Goal: Answer question/provide support: Share knowledge or assist other users

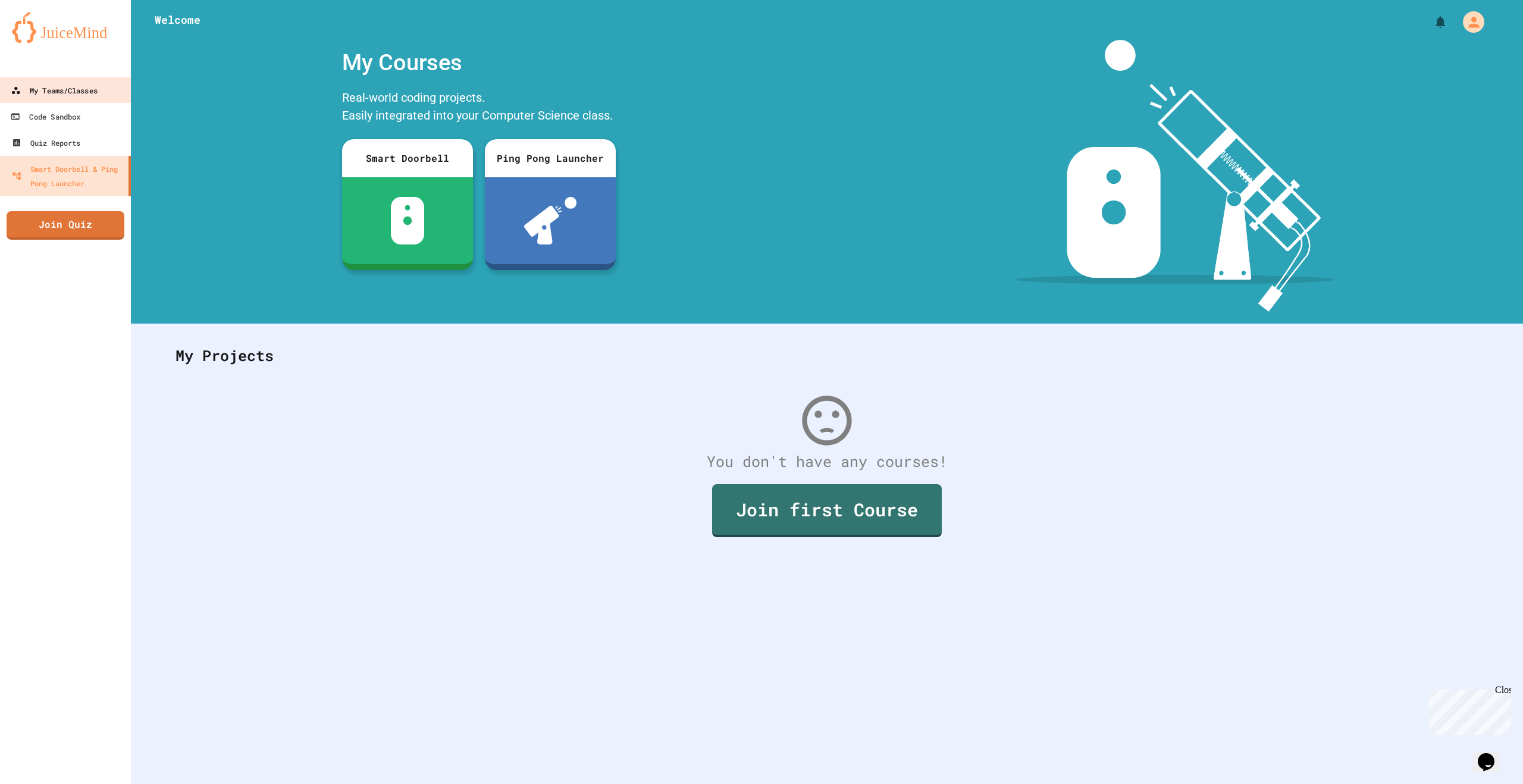
click at [72, 91] on div "My Teams/Classes" at bounding box center [54, 90] width 86 height 14
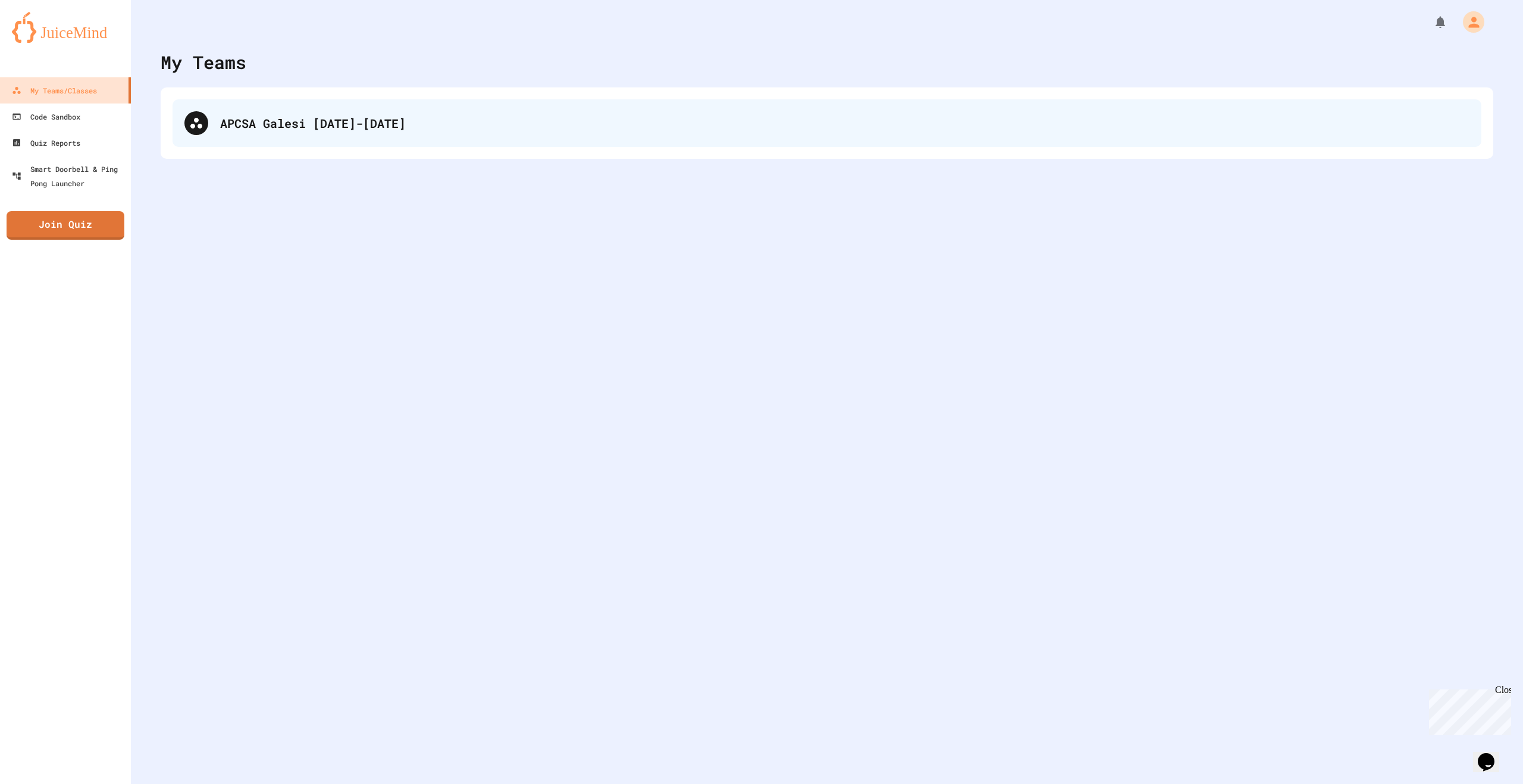
click at [223, 129] on div "APCSA Galesi [DATE]-[DATE]" at bounding box center [845, 123] width 1249 height 18
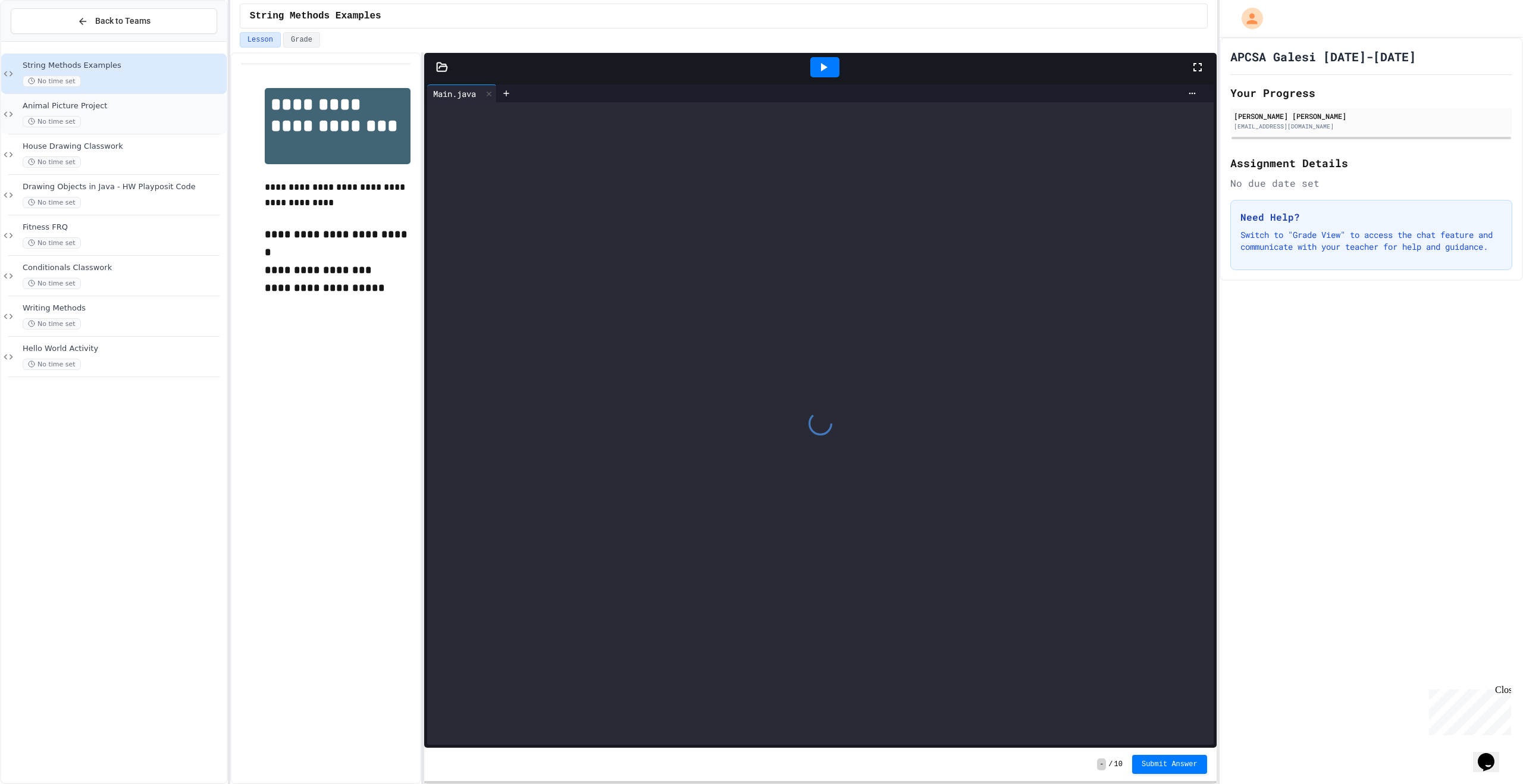
click at [123, 121] on div "No time set" at bounding box center [123, 122] width 201 height 11
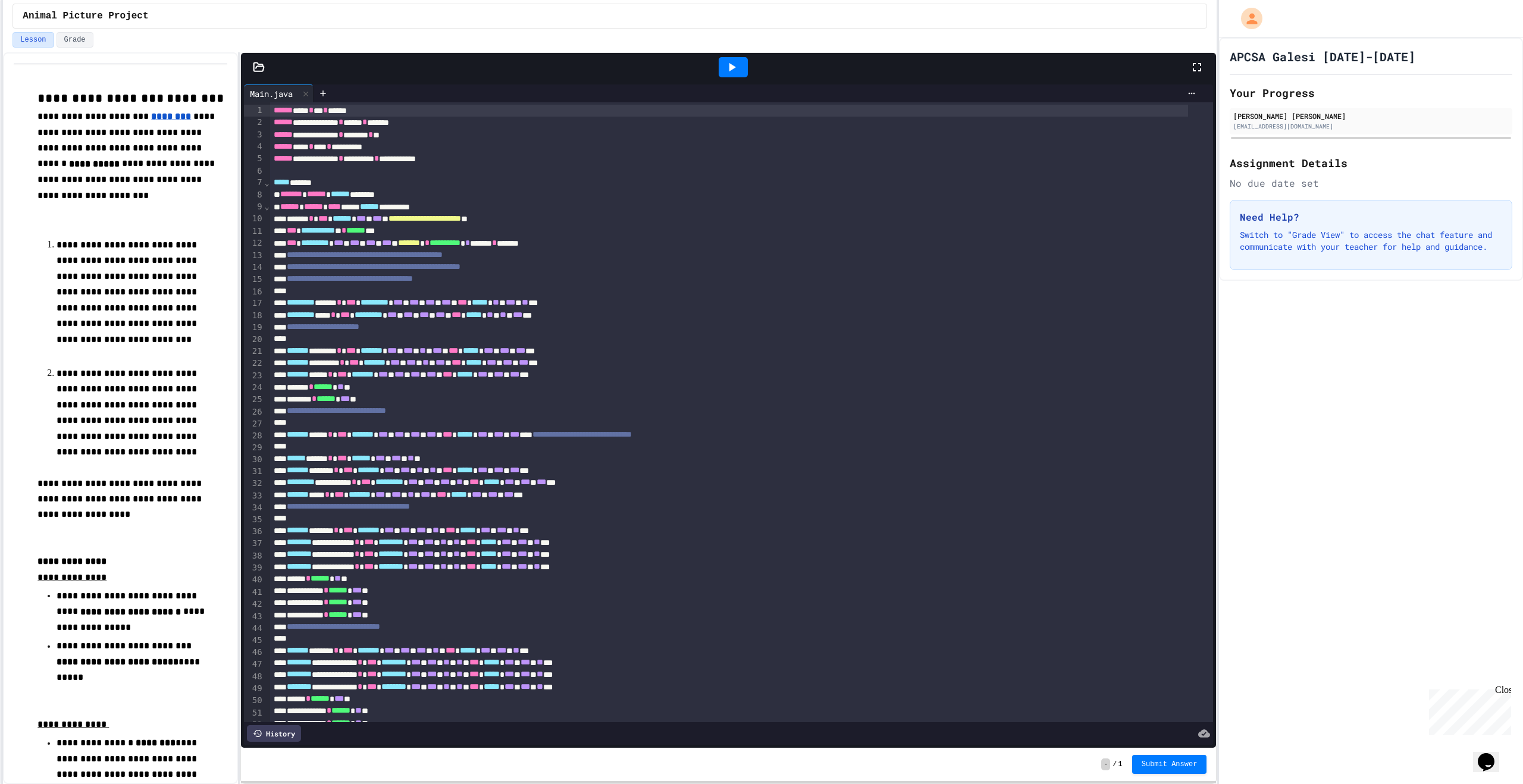
click at [300, 295] on div at bounding box center [729, 291] width 918 height 12
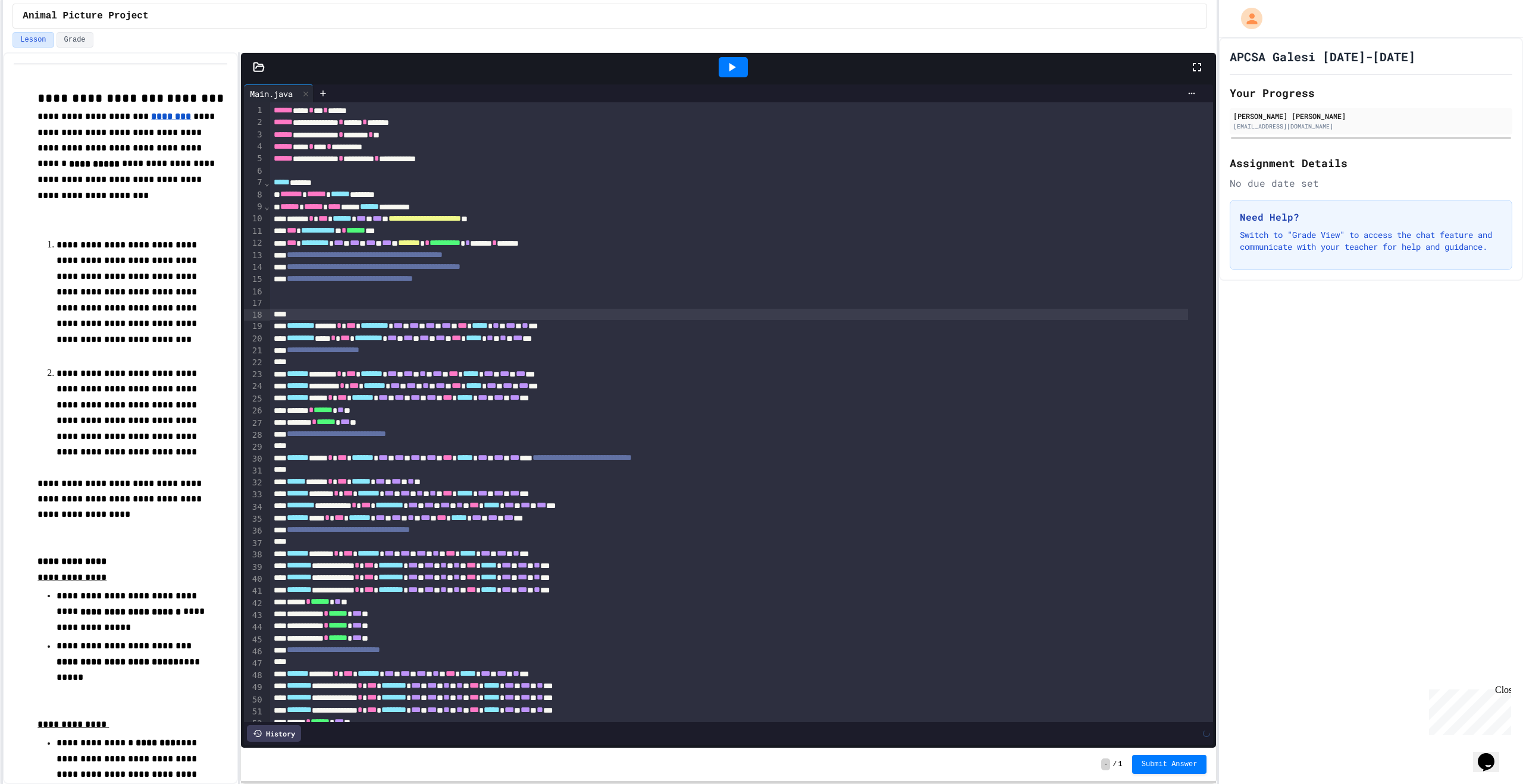
click at [397, 377] on span "***" at bounding box center [392, 373] width 9 height 8
click at [386, 363] on div at bounding box center [729, 362] width 918 height 12
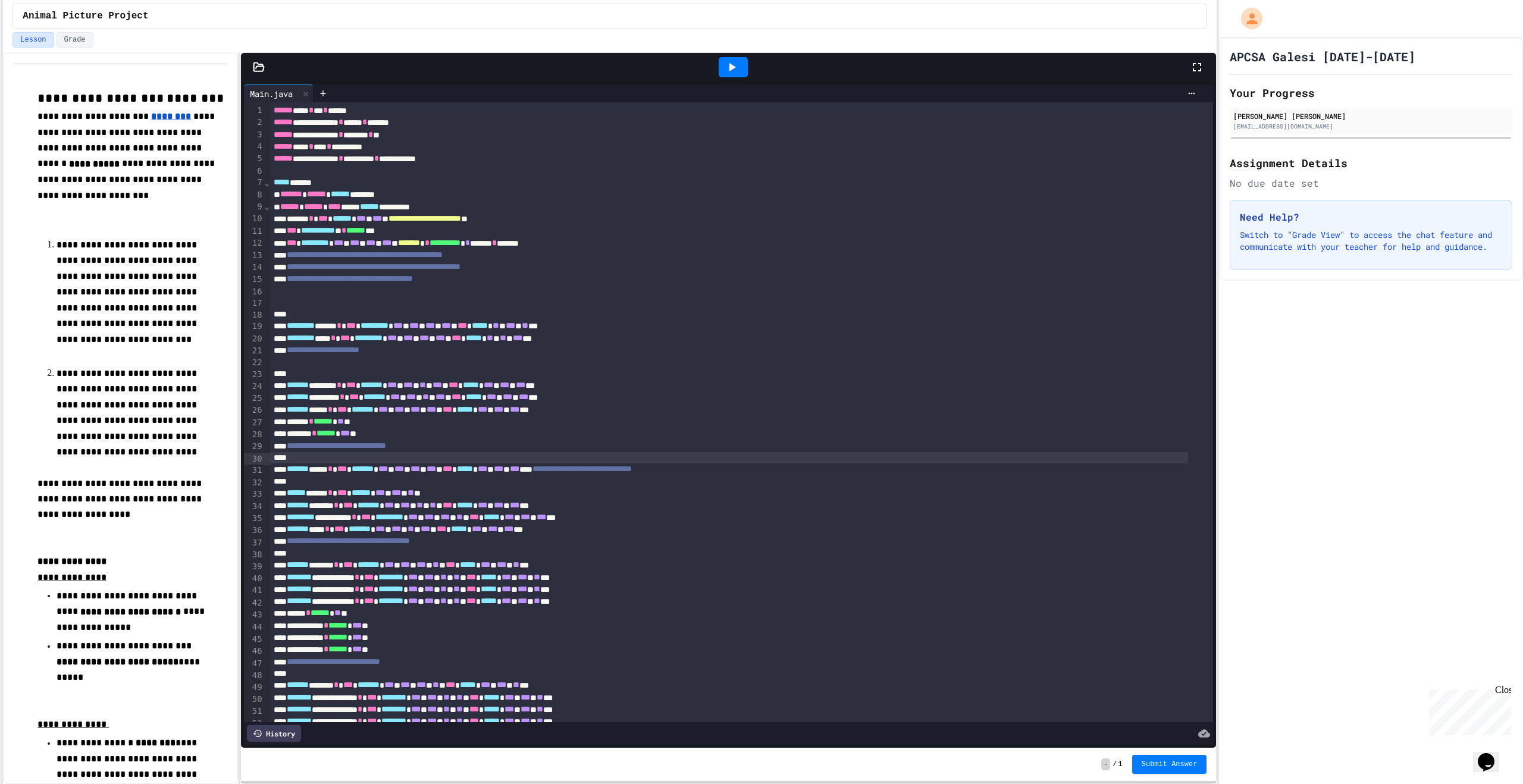
click at [315, 459] on div at bounding box center [729, 458] width 918 height 12
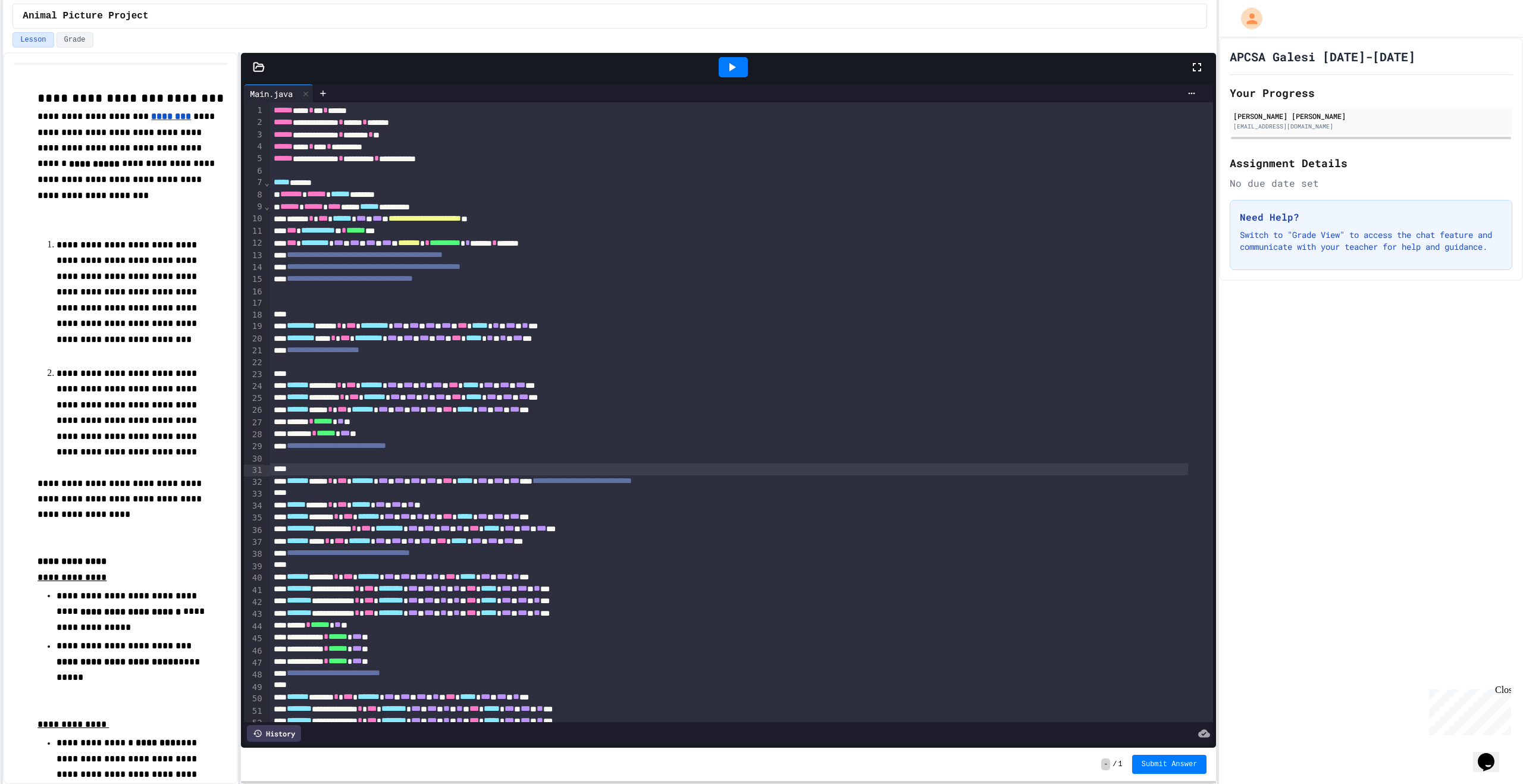
click at [313, 494] on div at bounding box center [729, 492] width 918 height 12
click at [631, 481] on span "**********" at bounding box center [582, 480] width 100 height 8
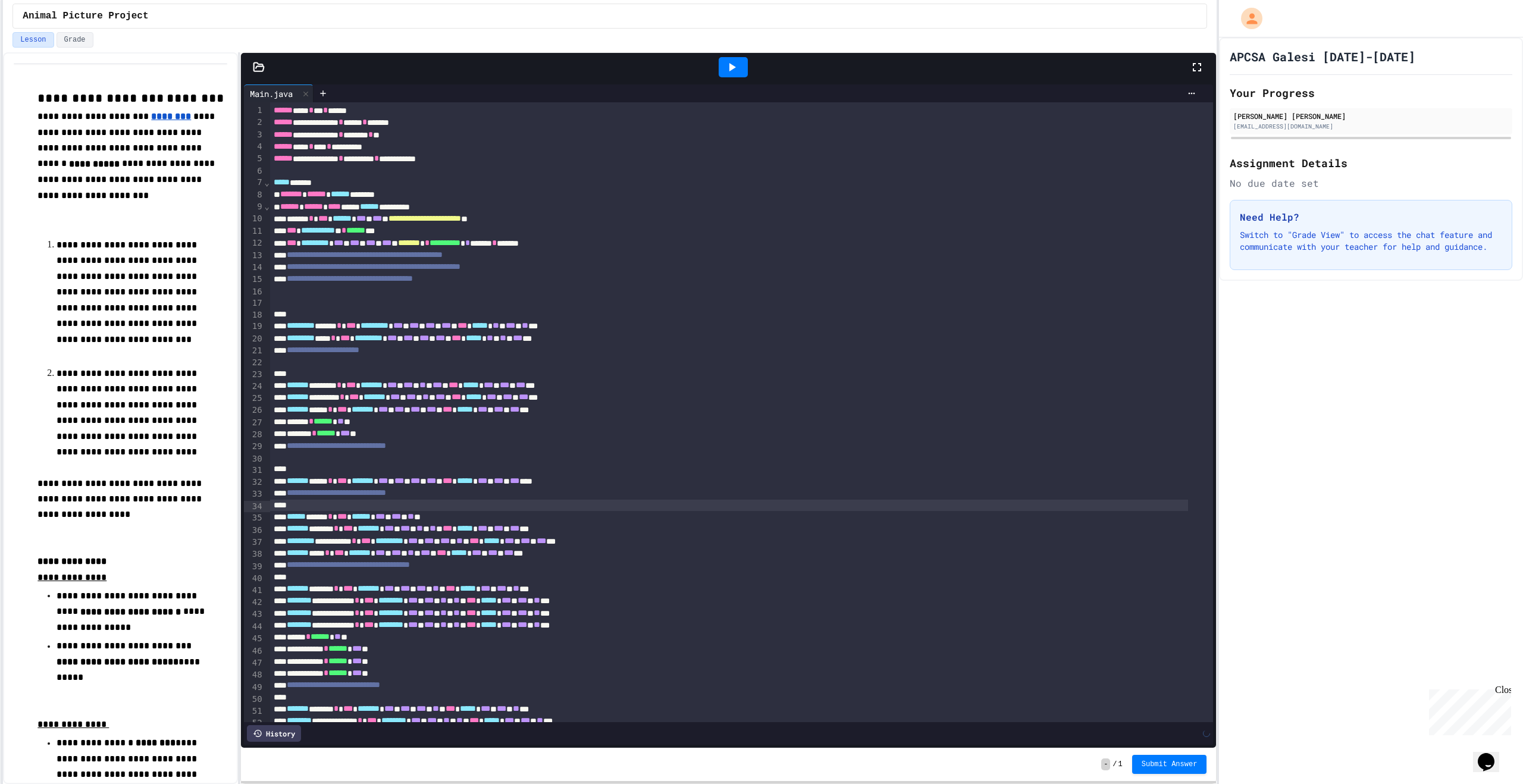
click at [323, 504] on div at bounding box center [729, 505] width 918 height 12
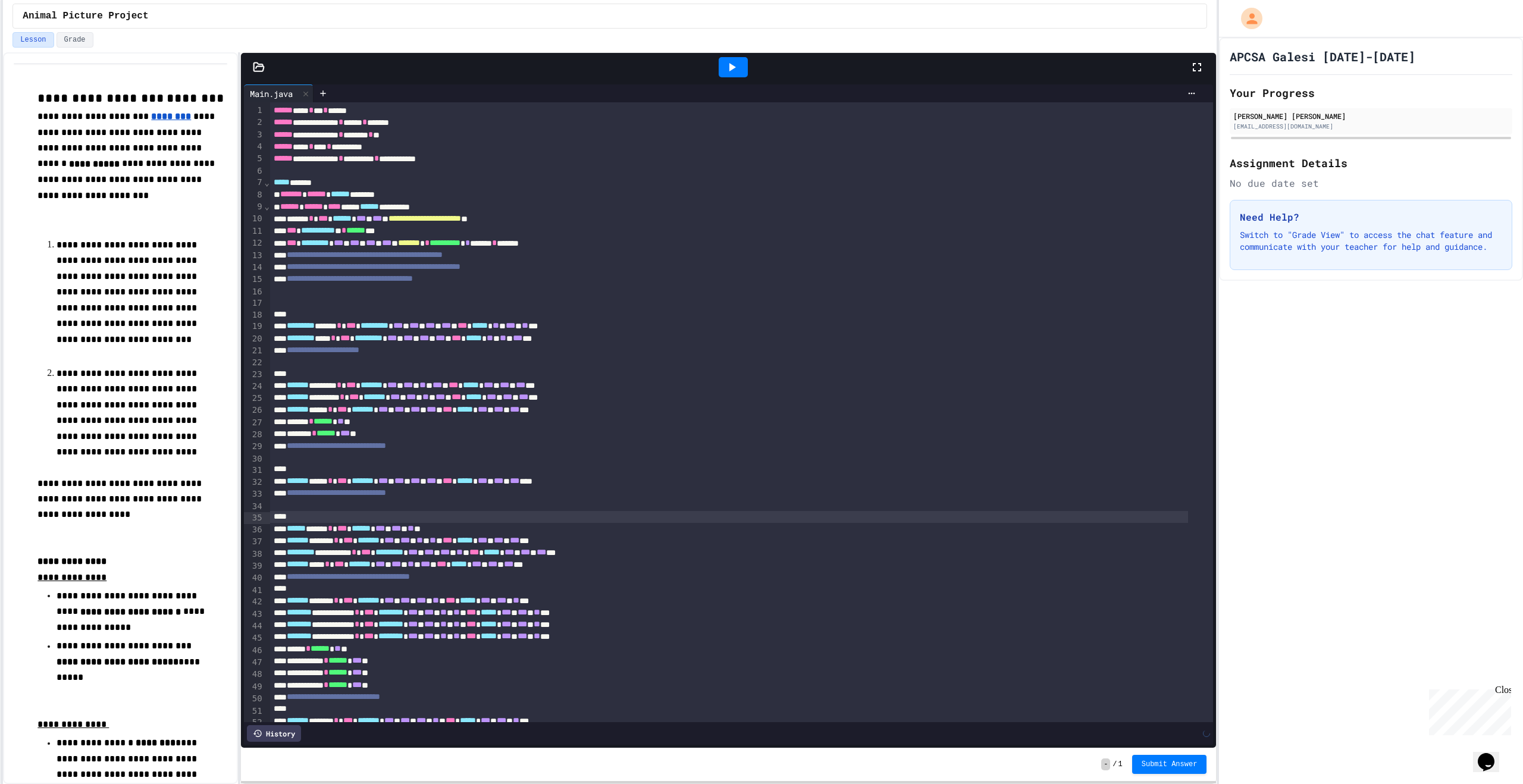
click at [386, 495] on span "**********" at bounding box center [336, 492] width 100 height 8
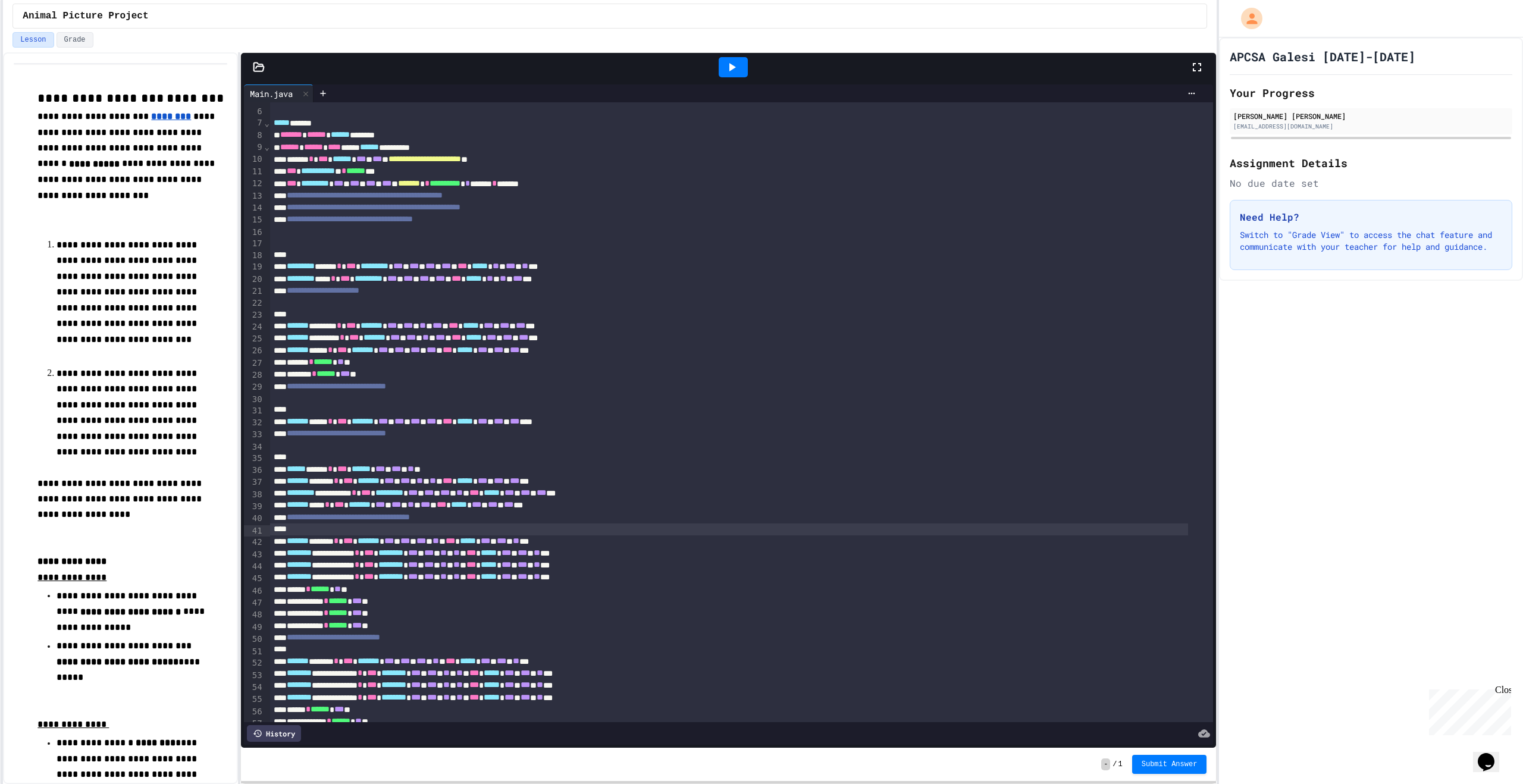
click at [353, 532] on div at bounding box center [729, 529] width 918 height 12
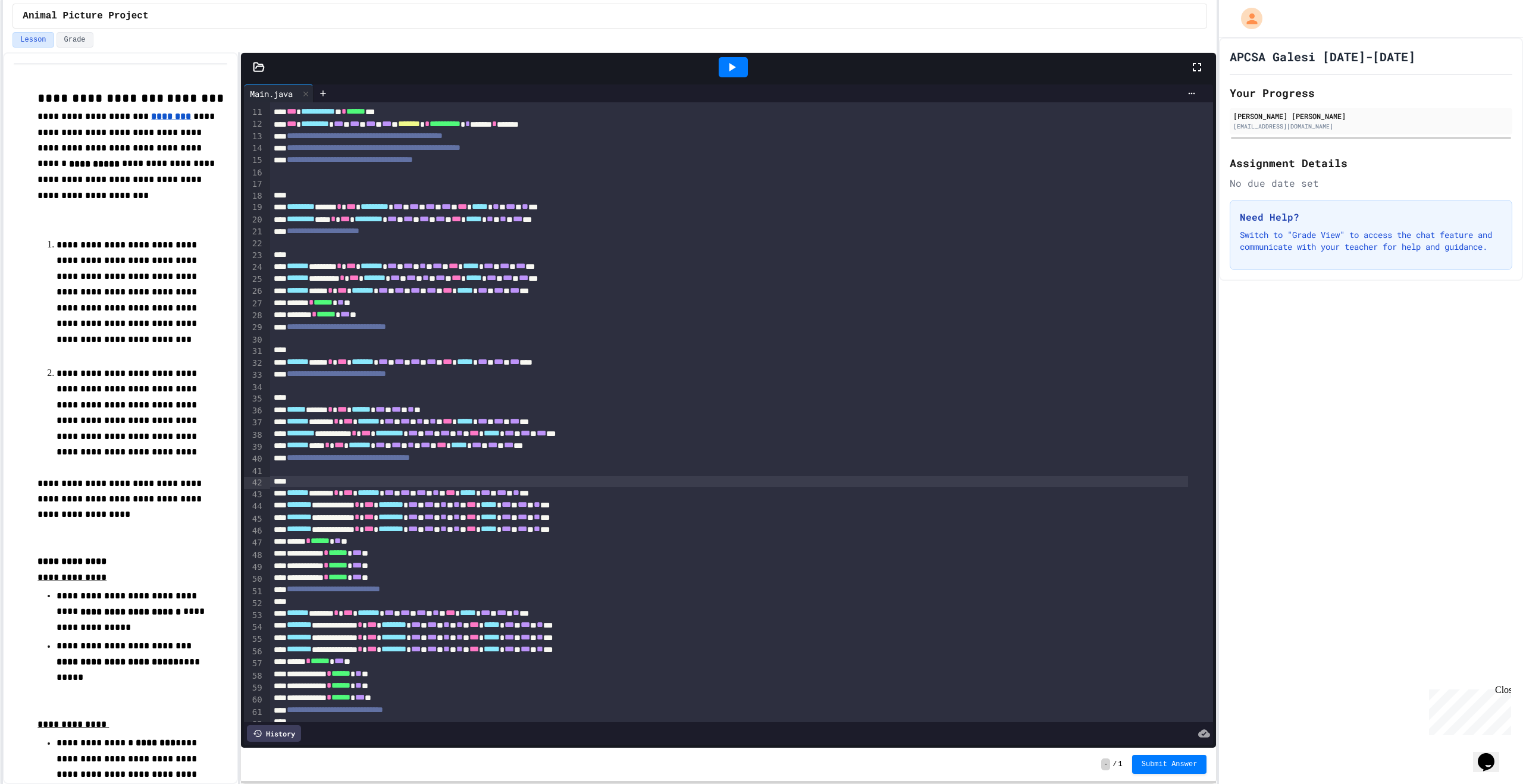
scroll to position [178, 0]
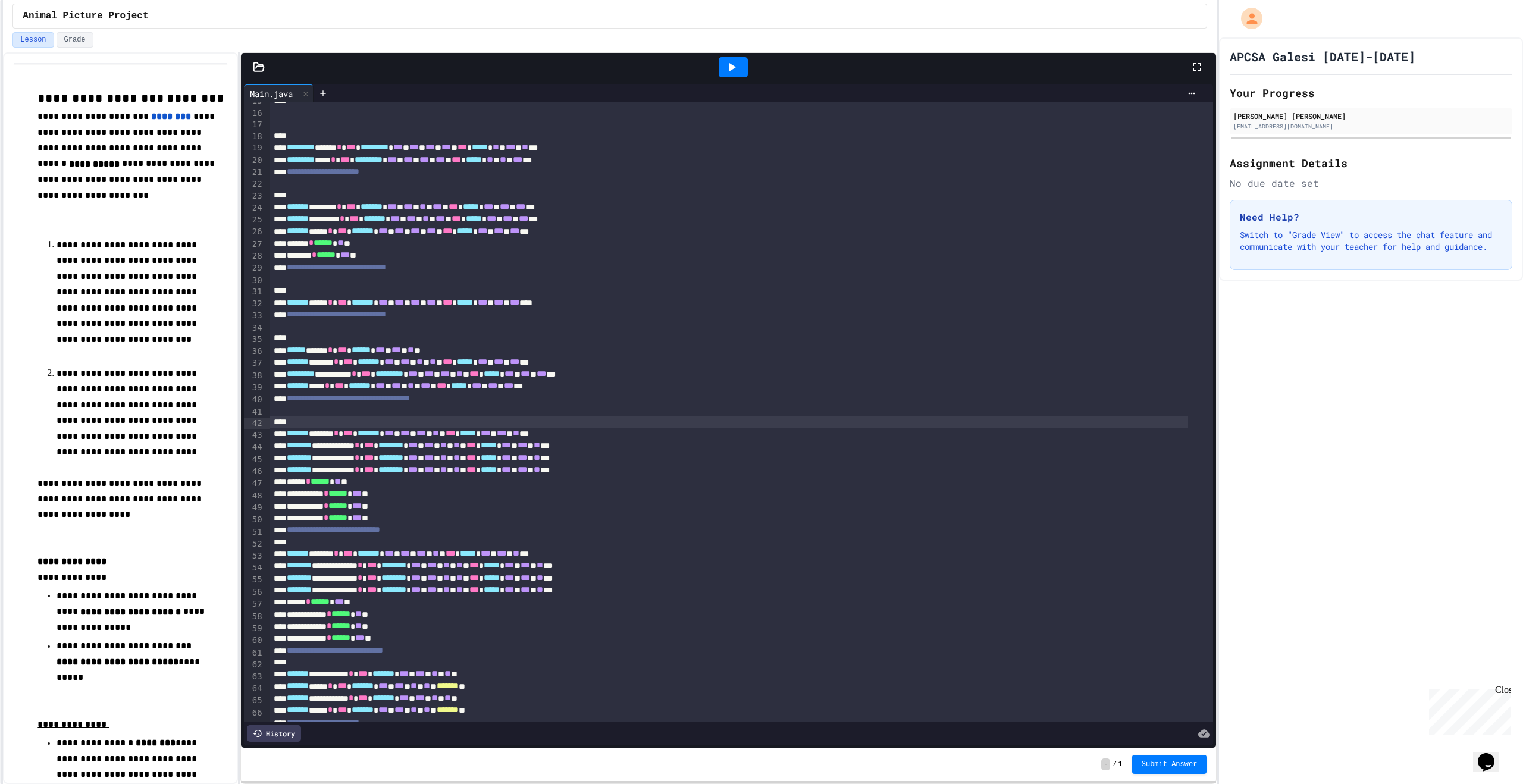
click at [347, 540] on div at bounding box center [729, 542] width 918 height 12
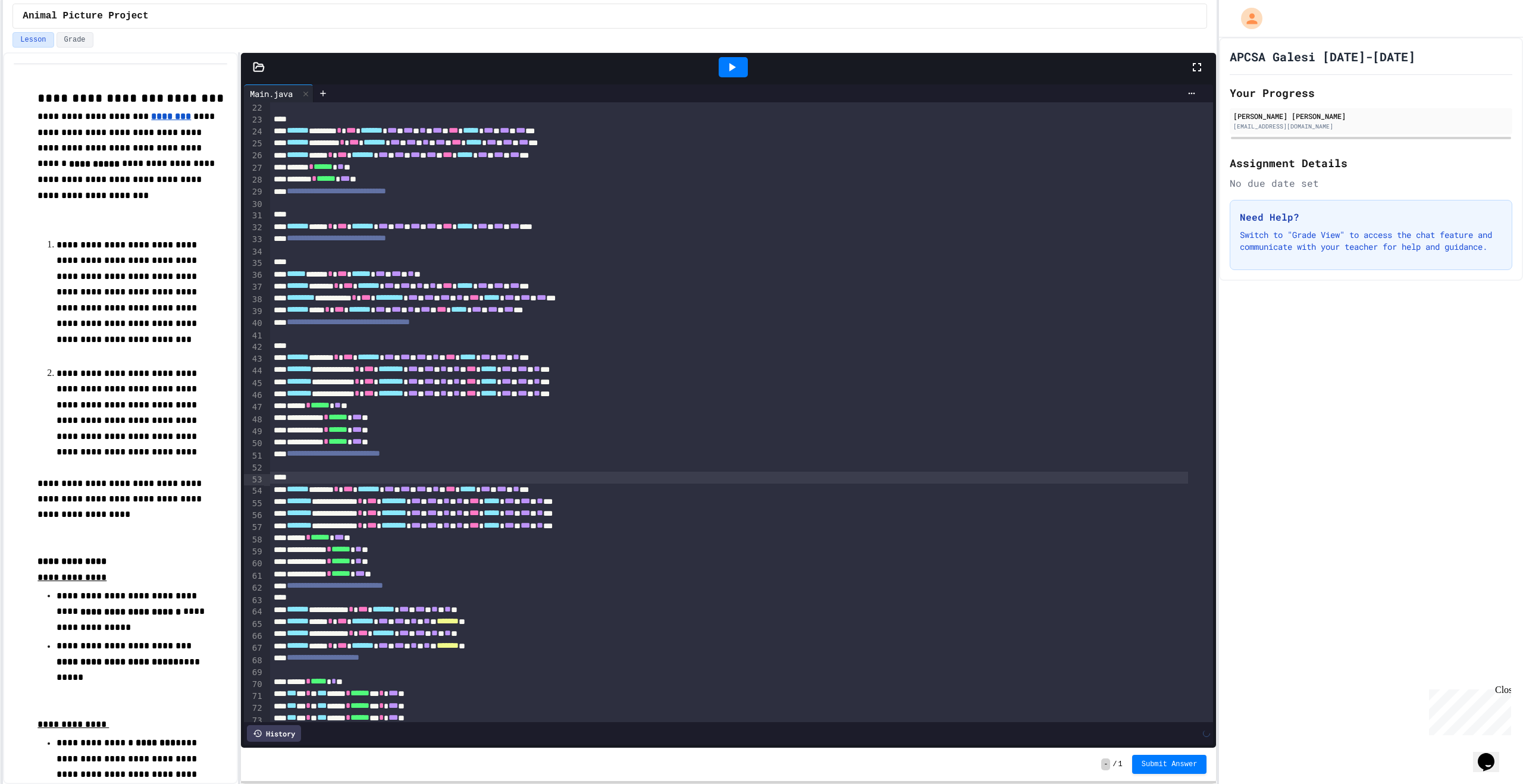
scroll to position [297, 0]
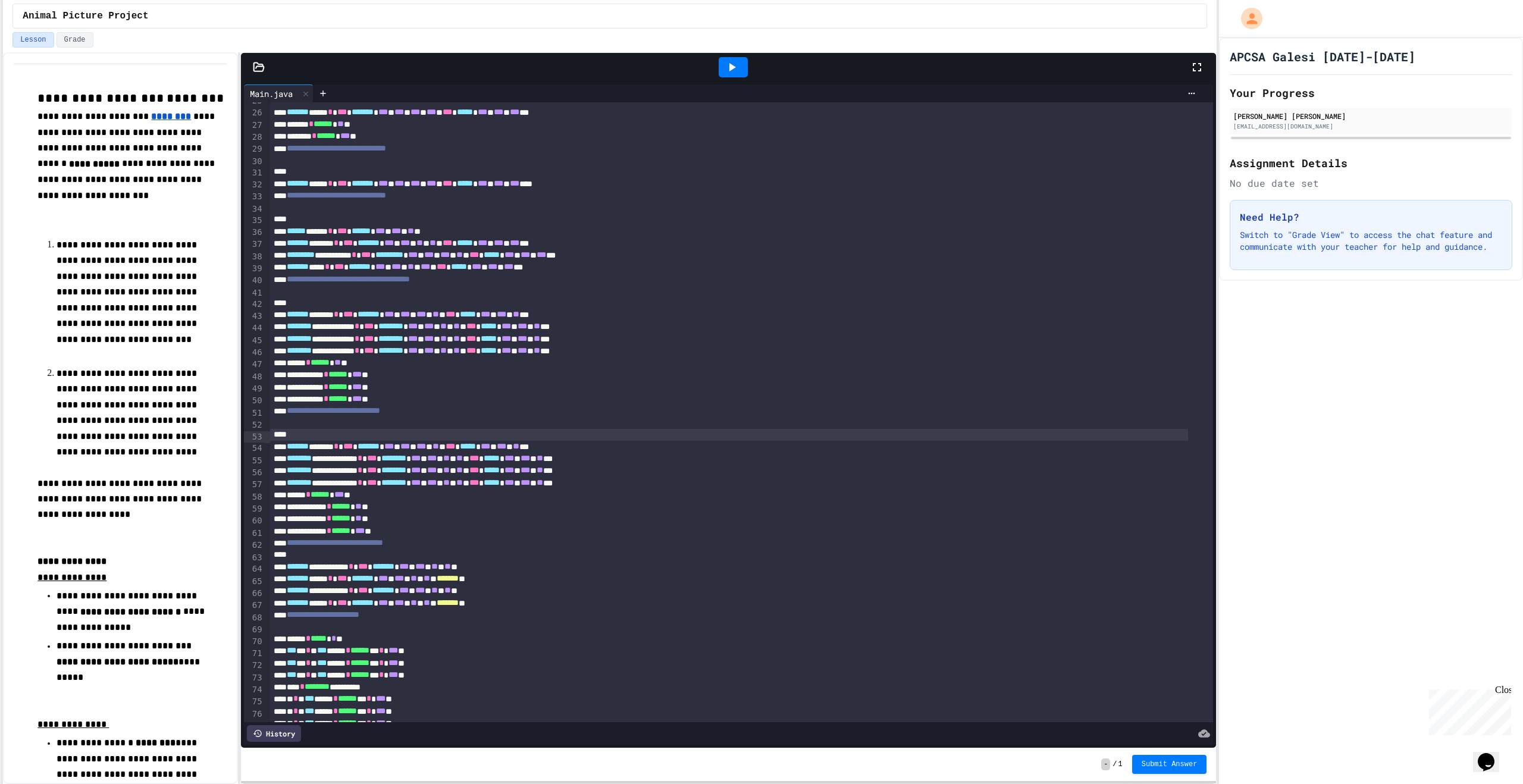
click at [326, 565] on div "**********" at bounding box center [729, 566] width 918 height 12
click at [325, 557] on div at bounding box center [729, 555] width 918 height 12
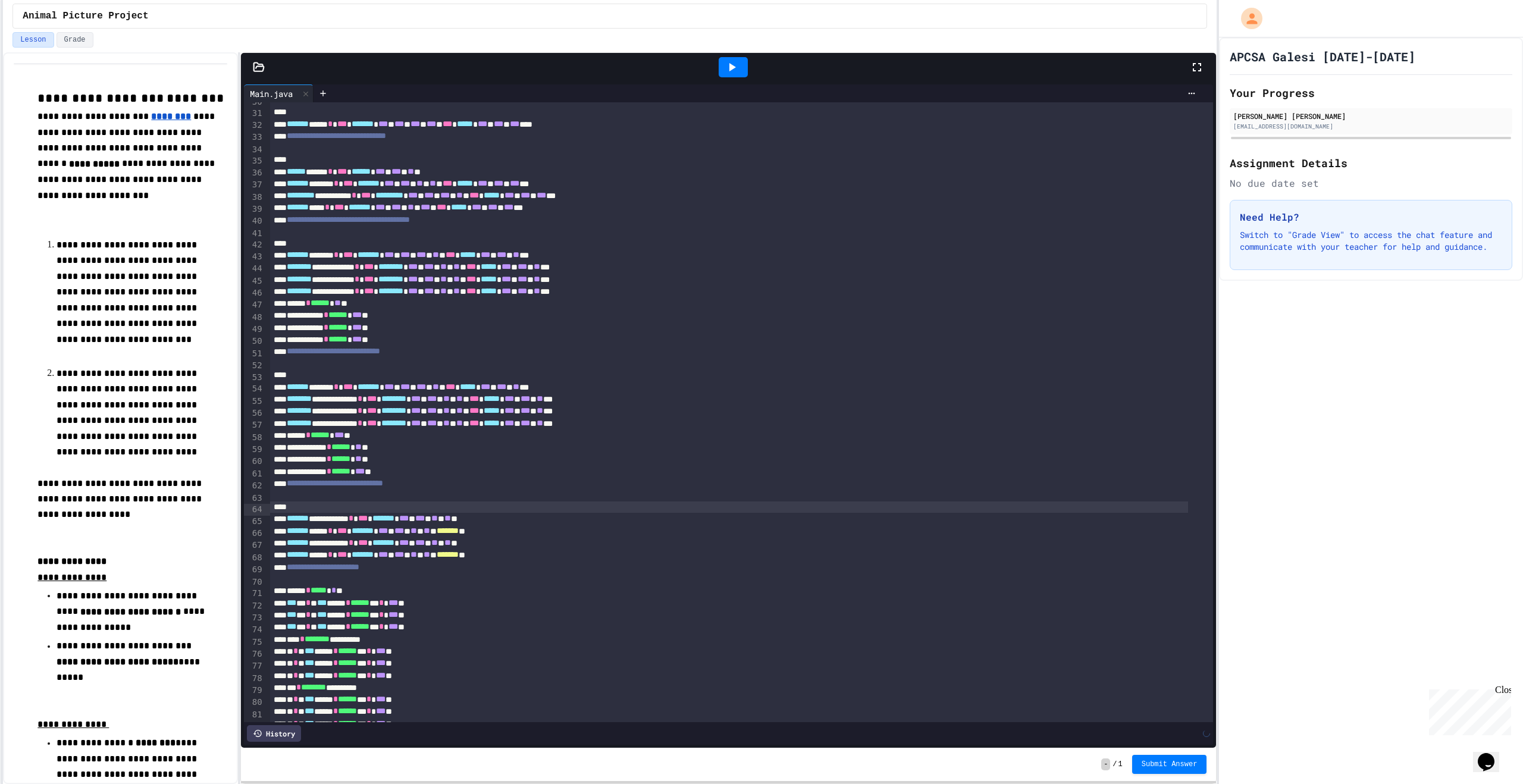
scroll to position [417, 0]
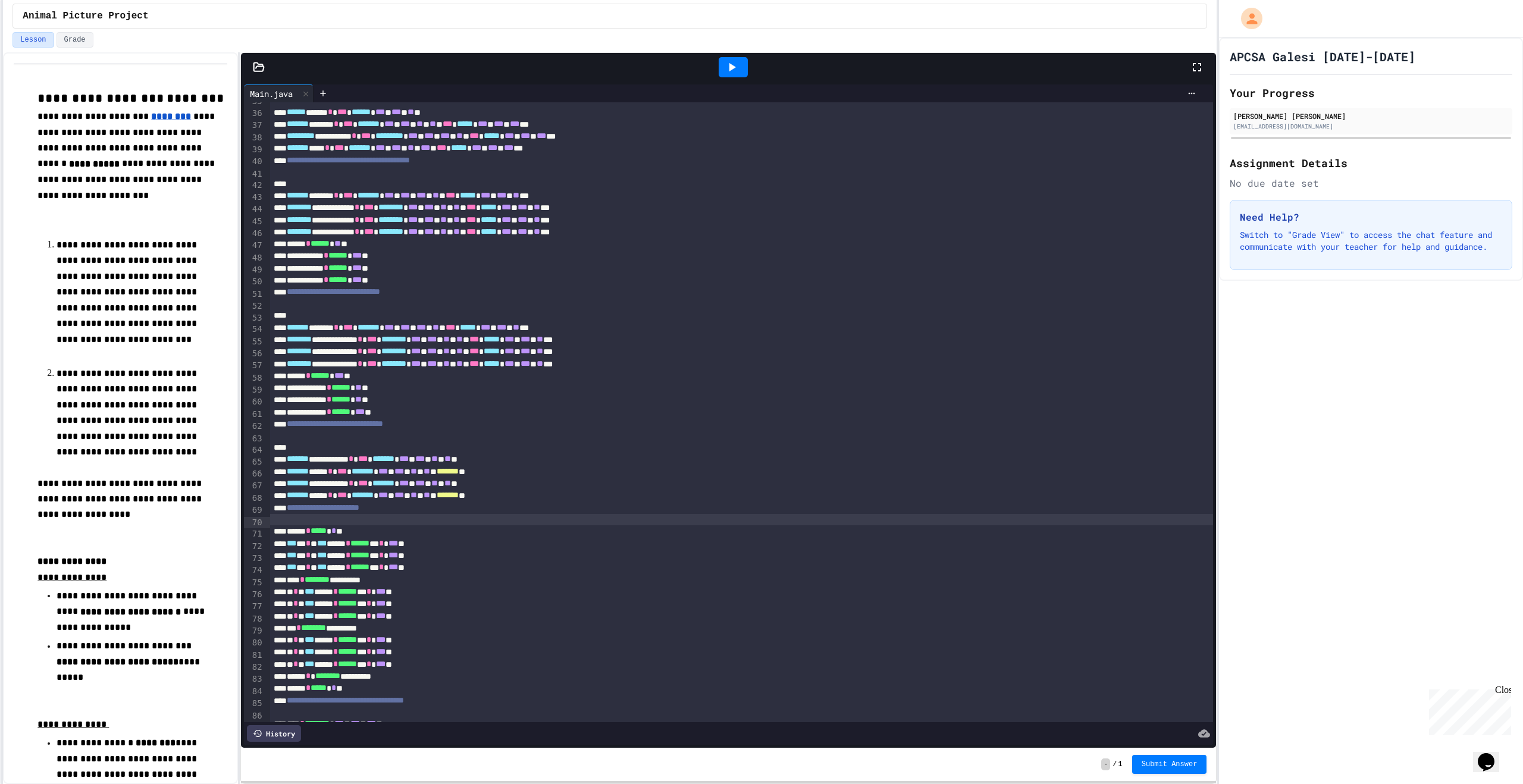
click at [306, 523] on div at bounding box center [741, 519] width 943 height 12
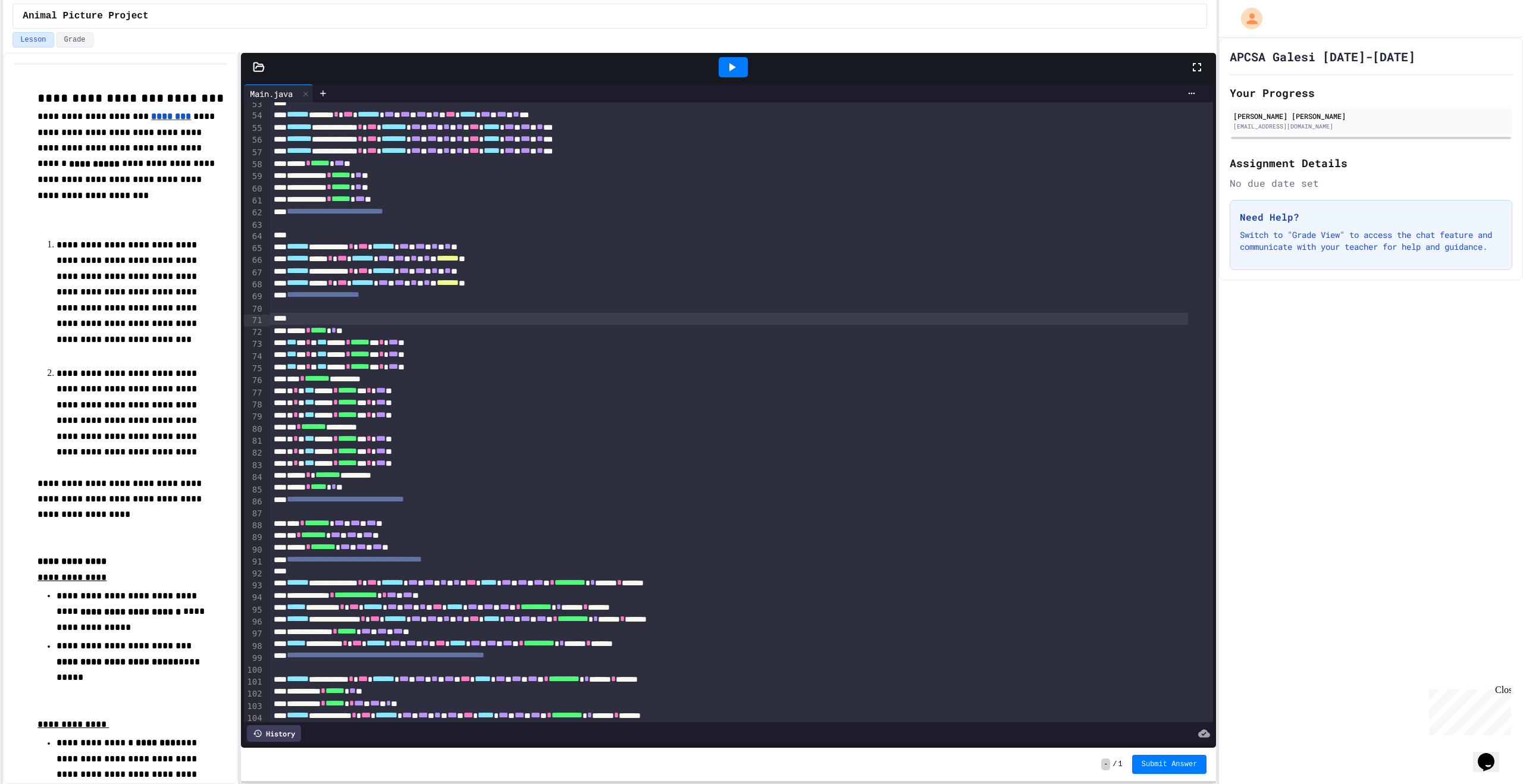
scroll to position [654, 0]
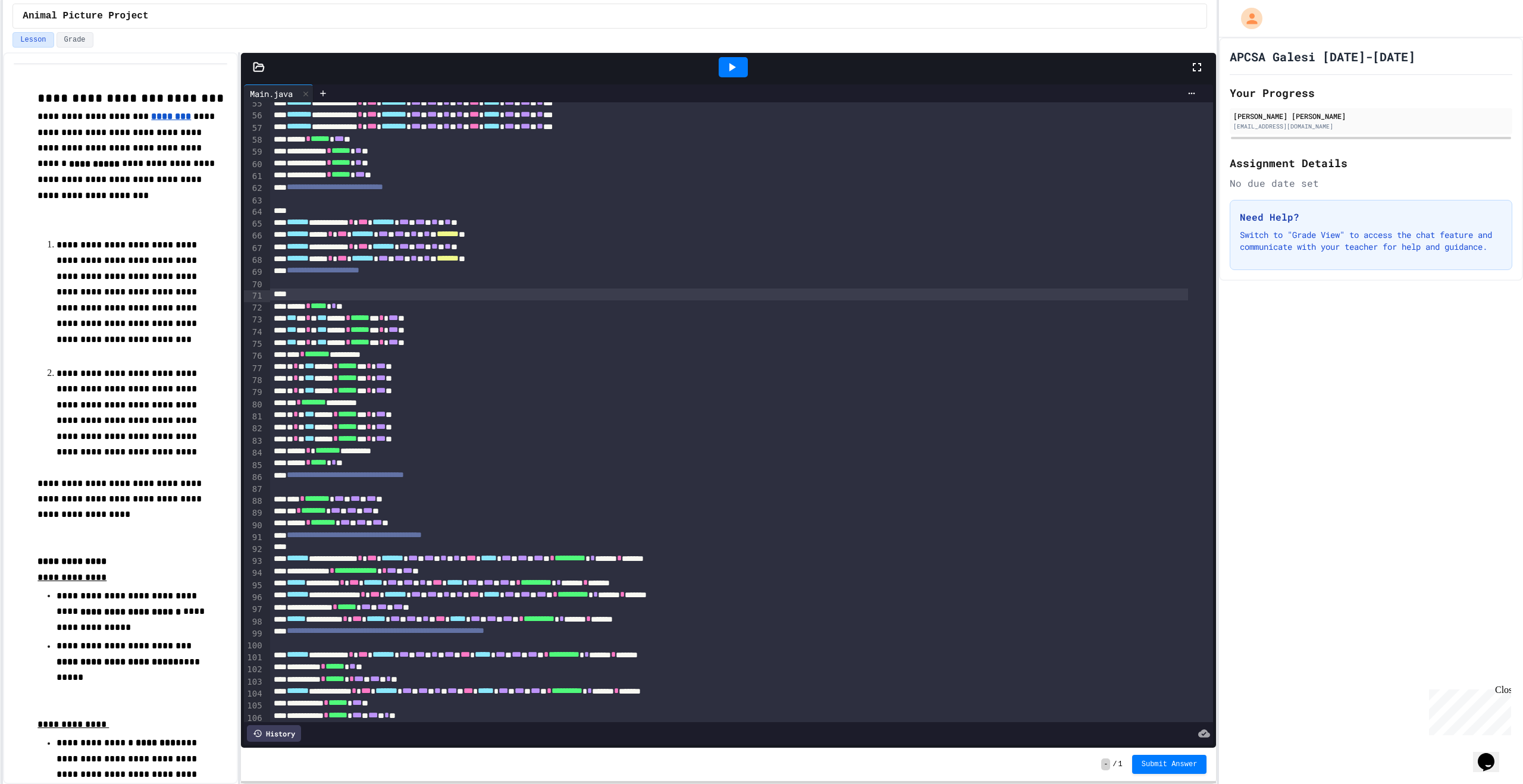
click at [323, 489] on div at bounding box center [741, 487] width 943 height 12
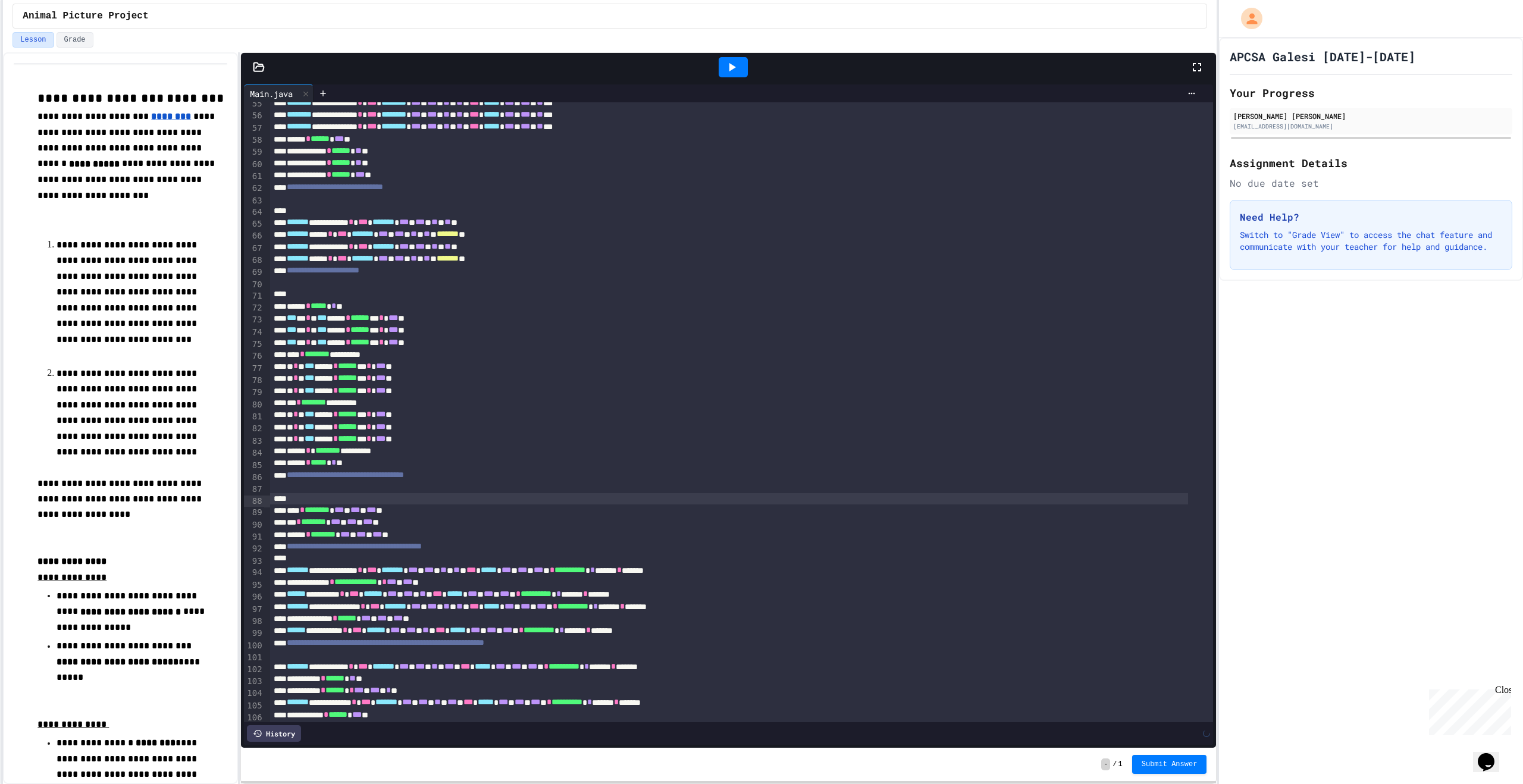
click at [324, 561] on div at bounding box center [729, 558] width 918 height 12
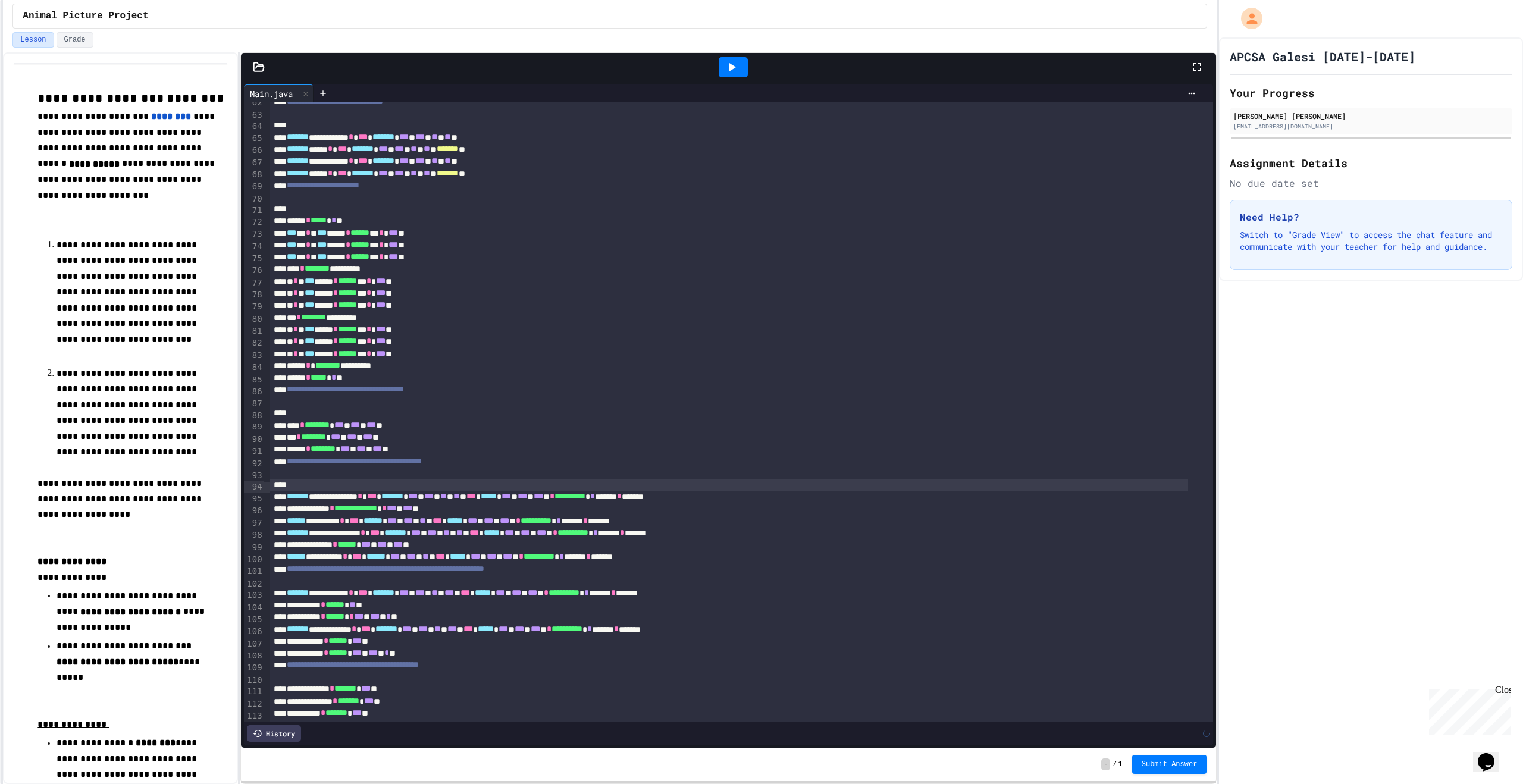
scroll to position [832, 0]
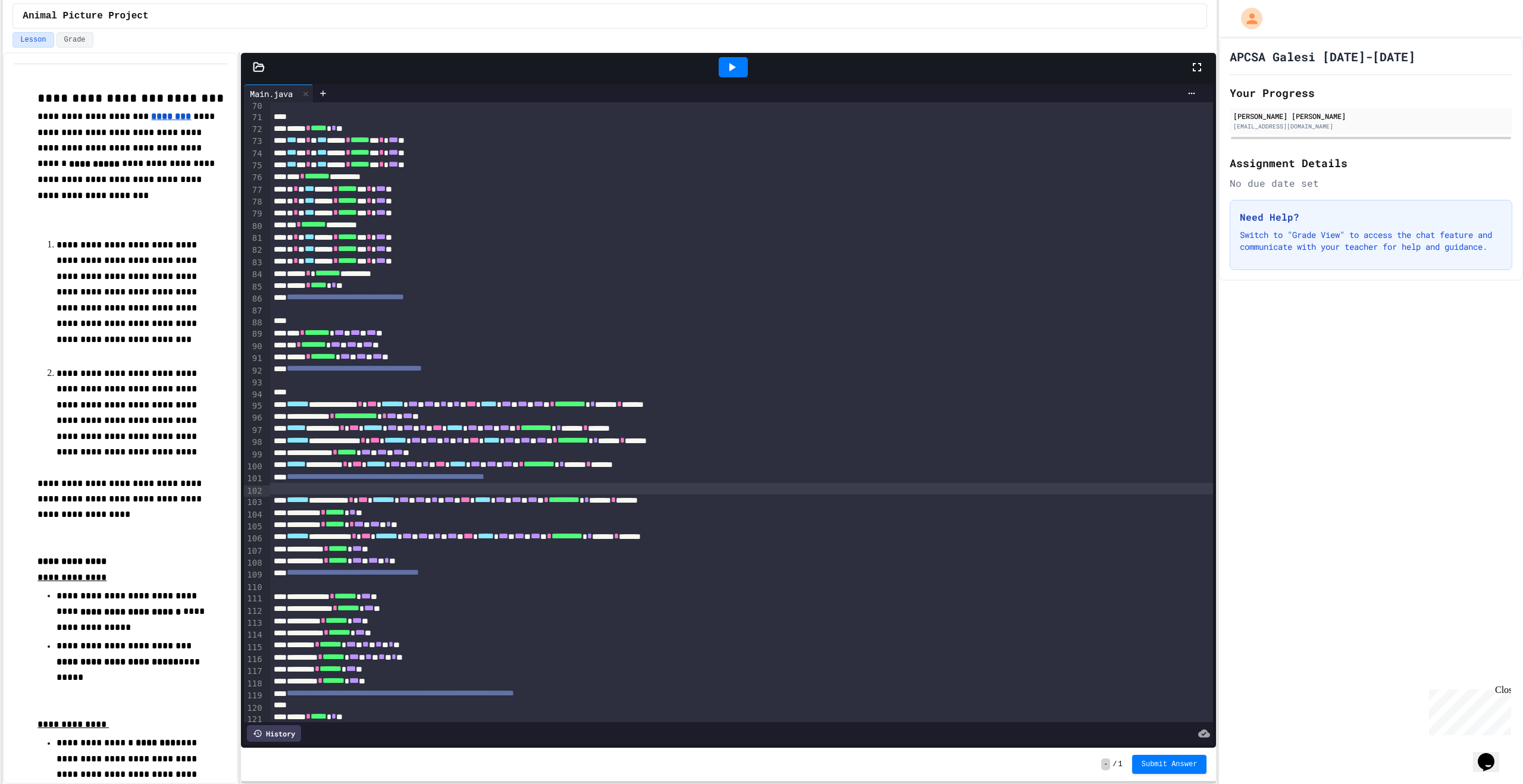
click at [322, 493] on div at bounding box center [741, 489] width 943 height 12
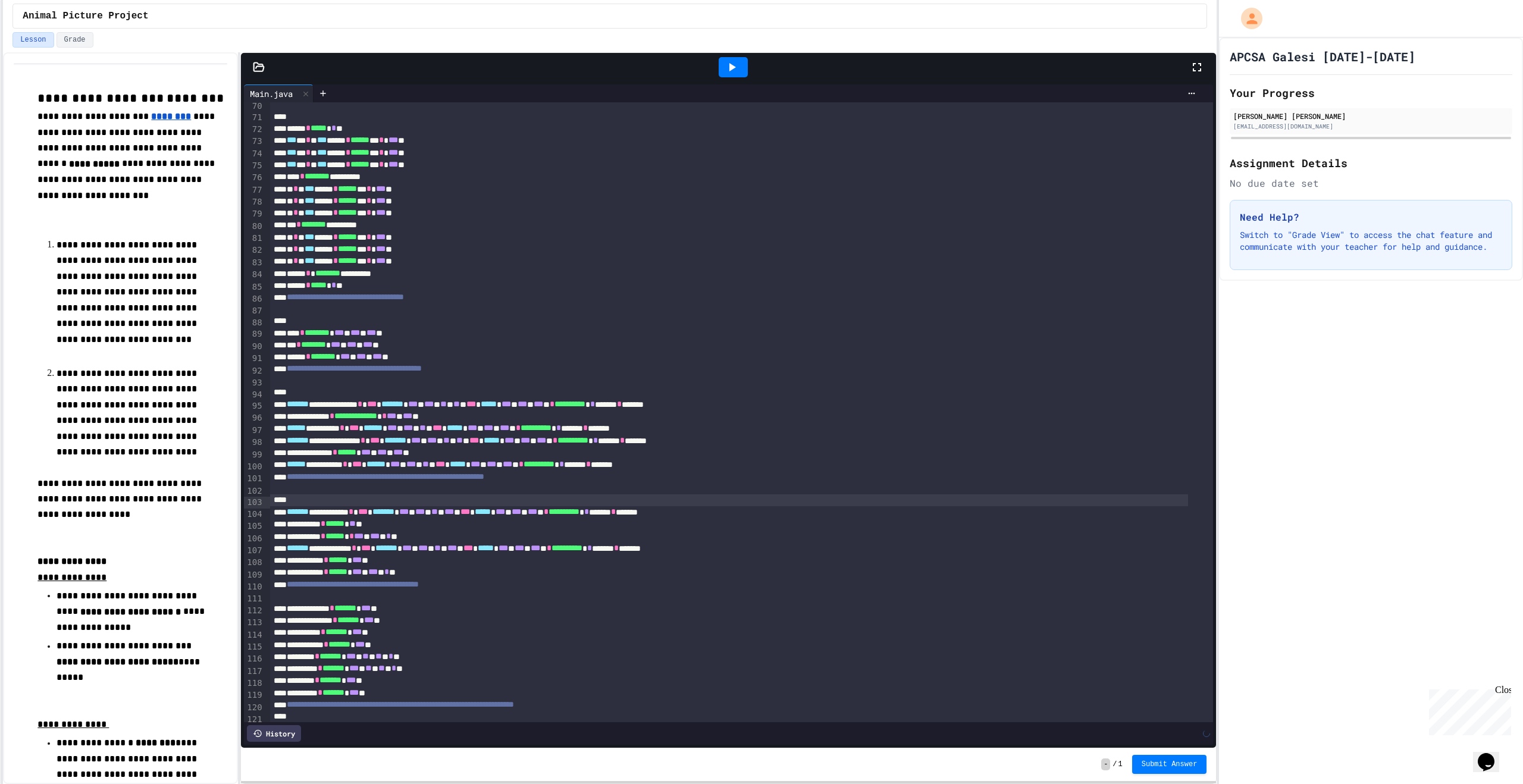
click at [328, 601] on div at bounding box center [741, 596] width 943 height 12
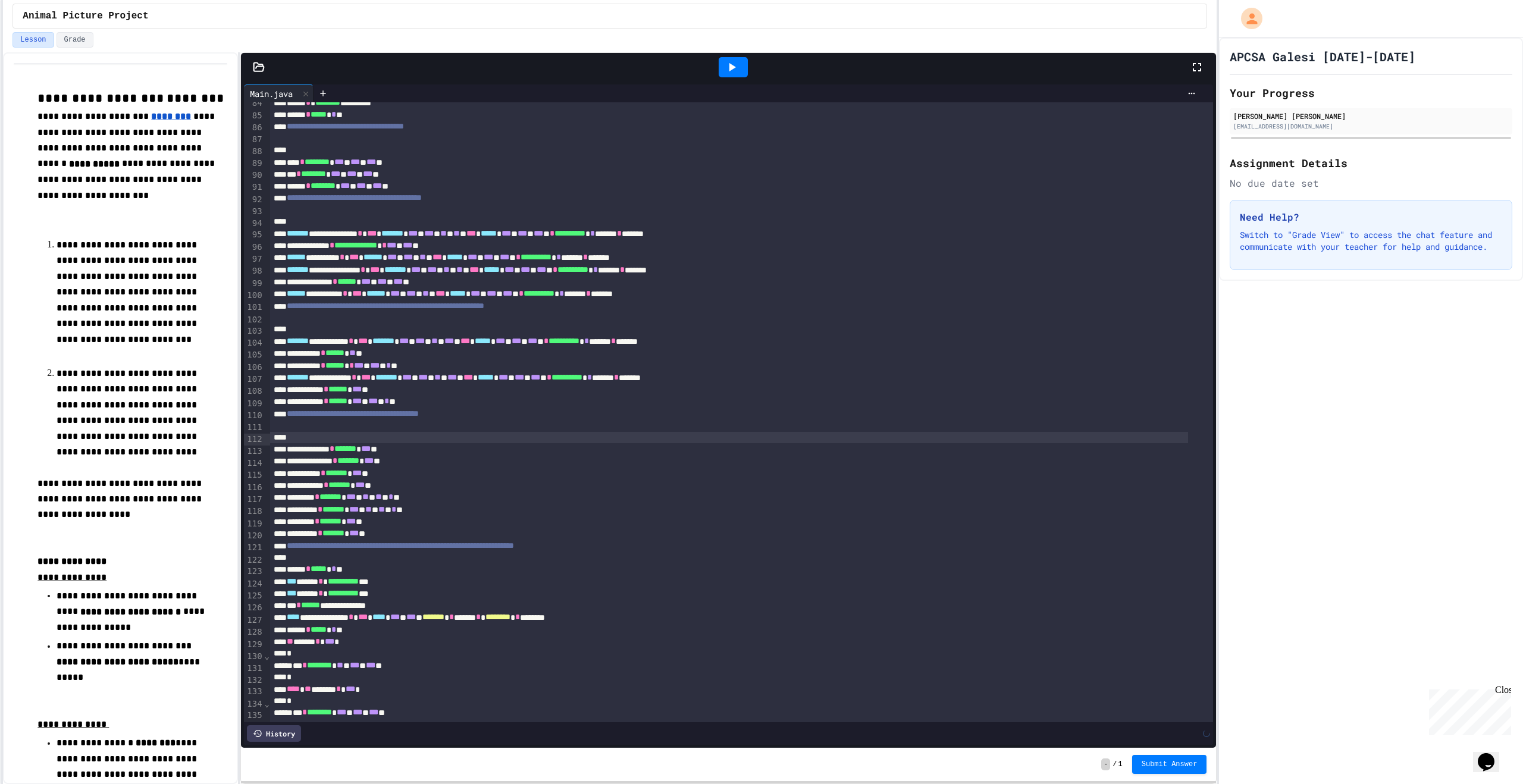
scroll to position [1011, 0]
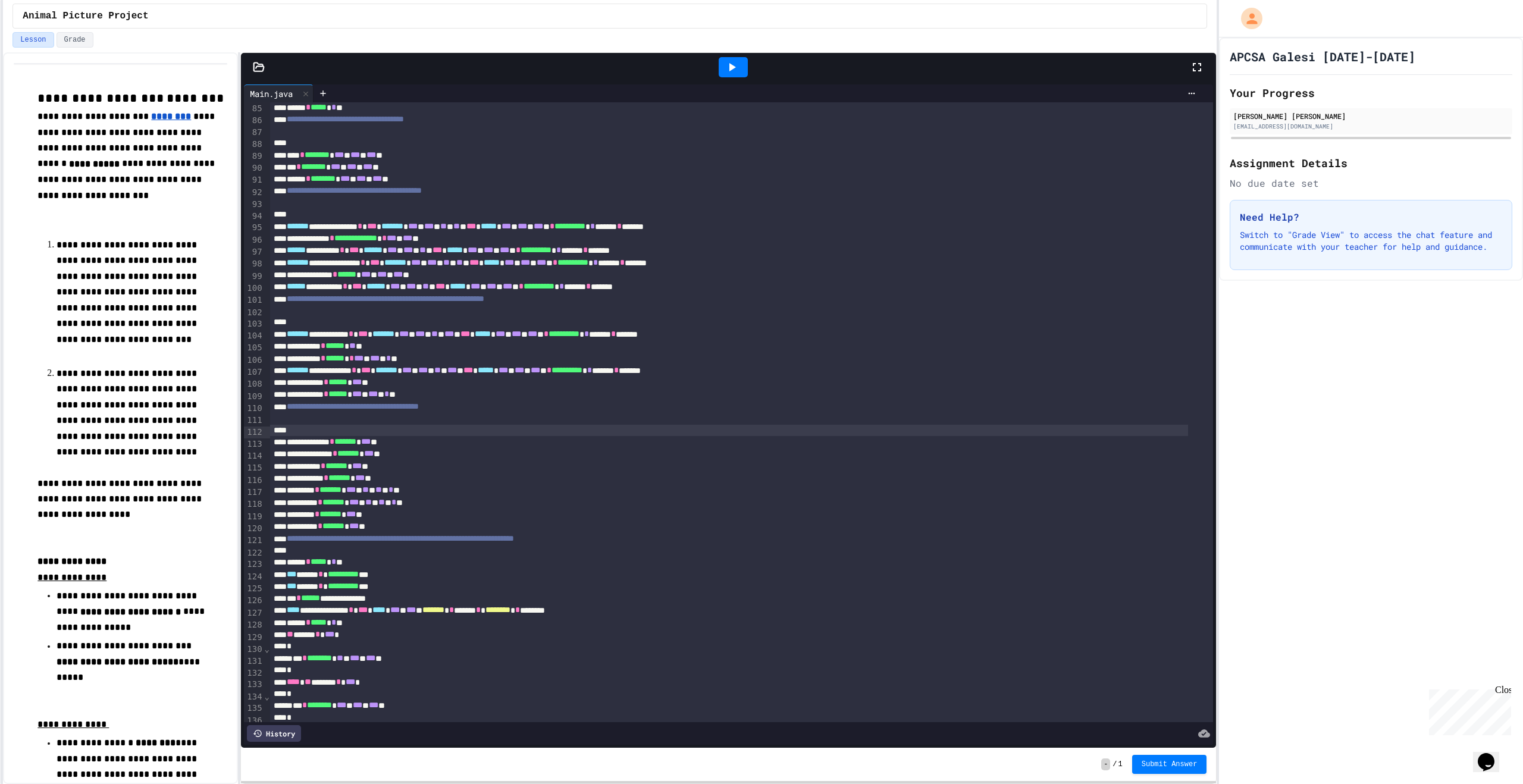
click at [317, 555] on div at bounding box center [729, 550] width 918 height 12
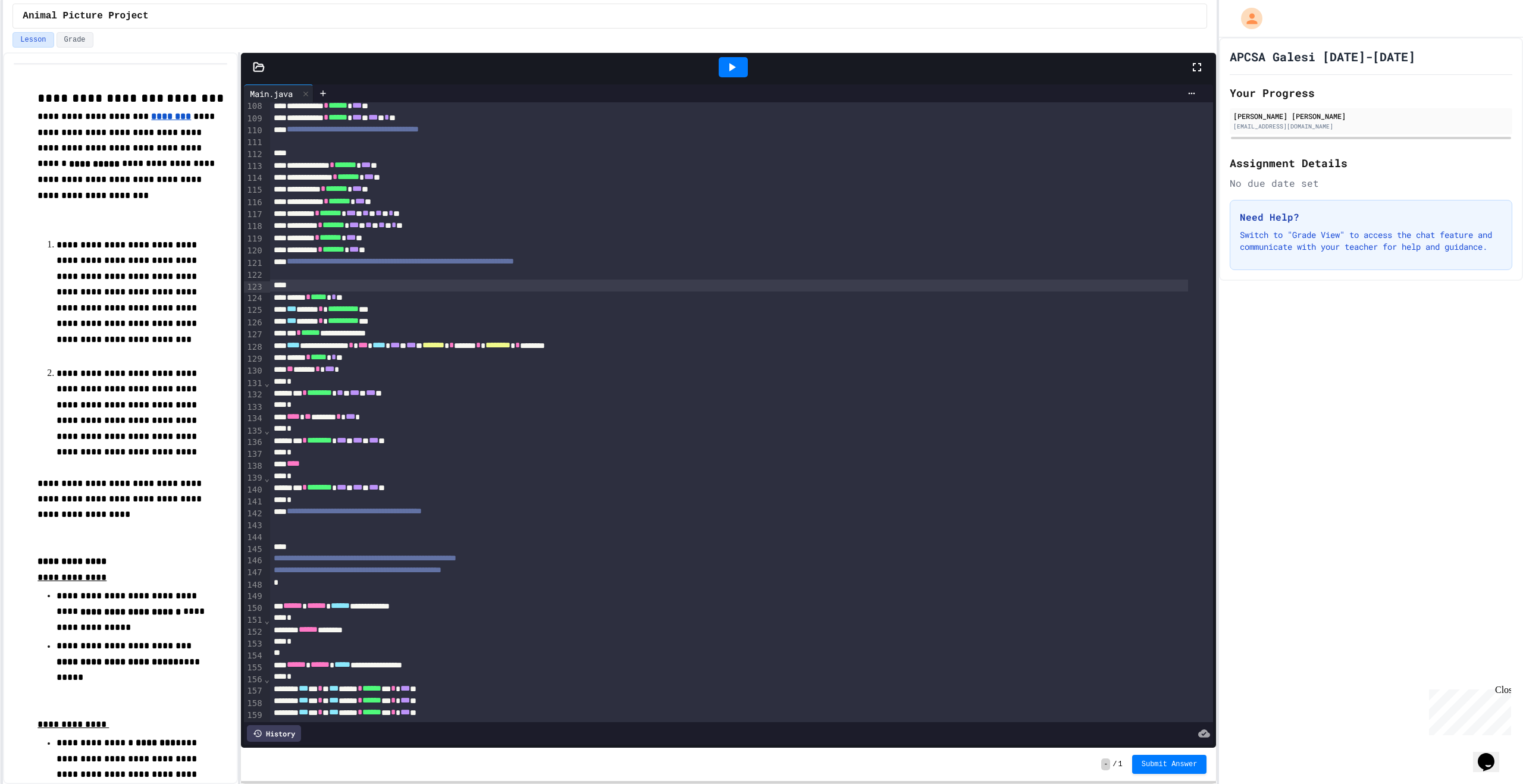
scroll to position [1308, 0]
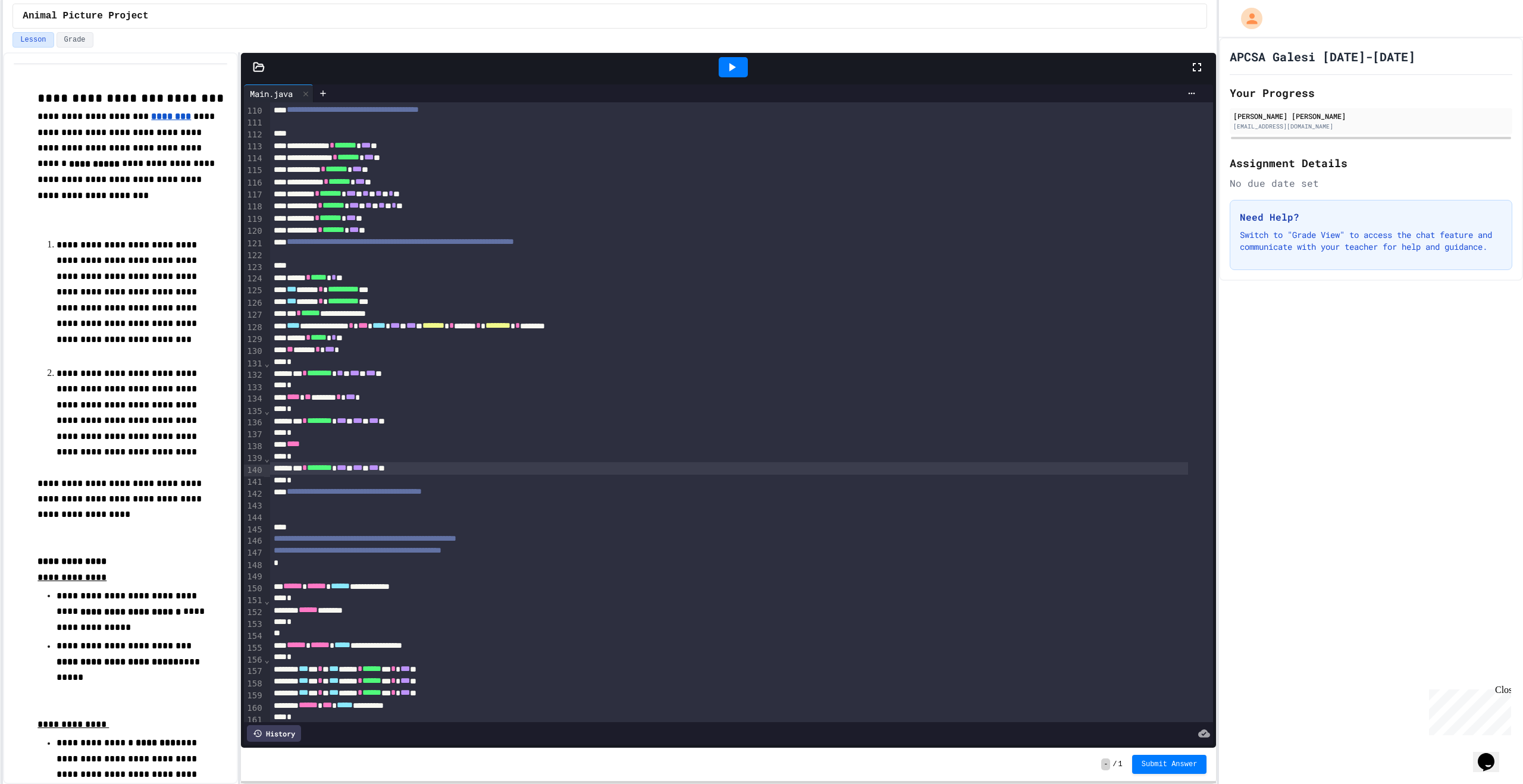
click at [482, 469] on div "*** * ******** * *** * *** * *** **" at bounding box center [729, 468] width 918 height 12
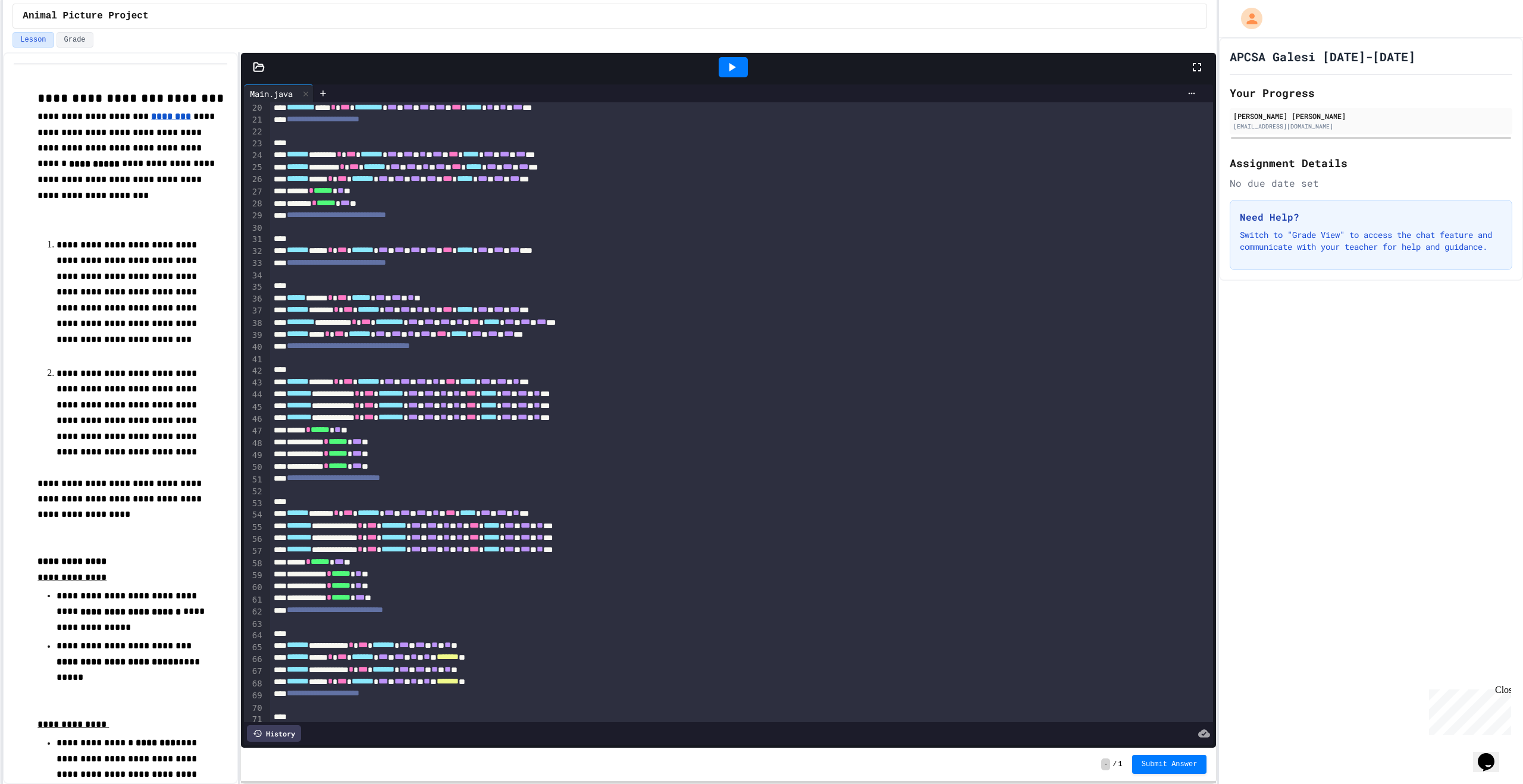
scroll to position [0, 0]
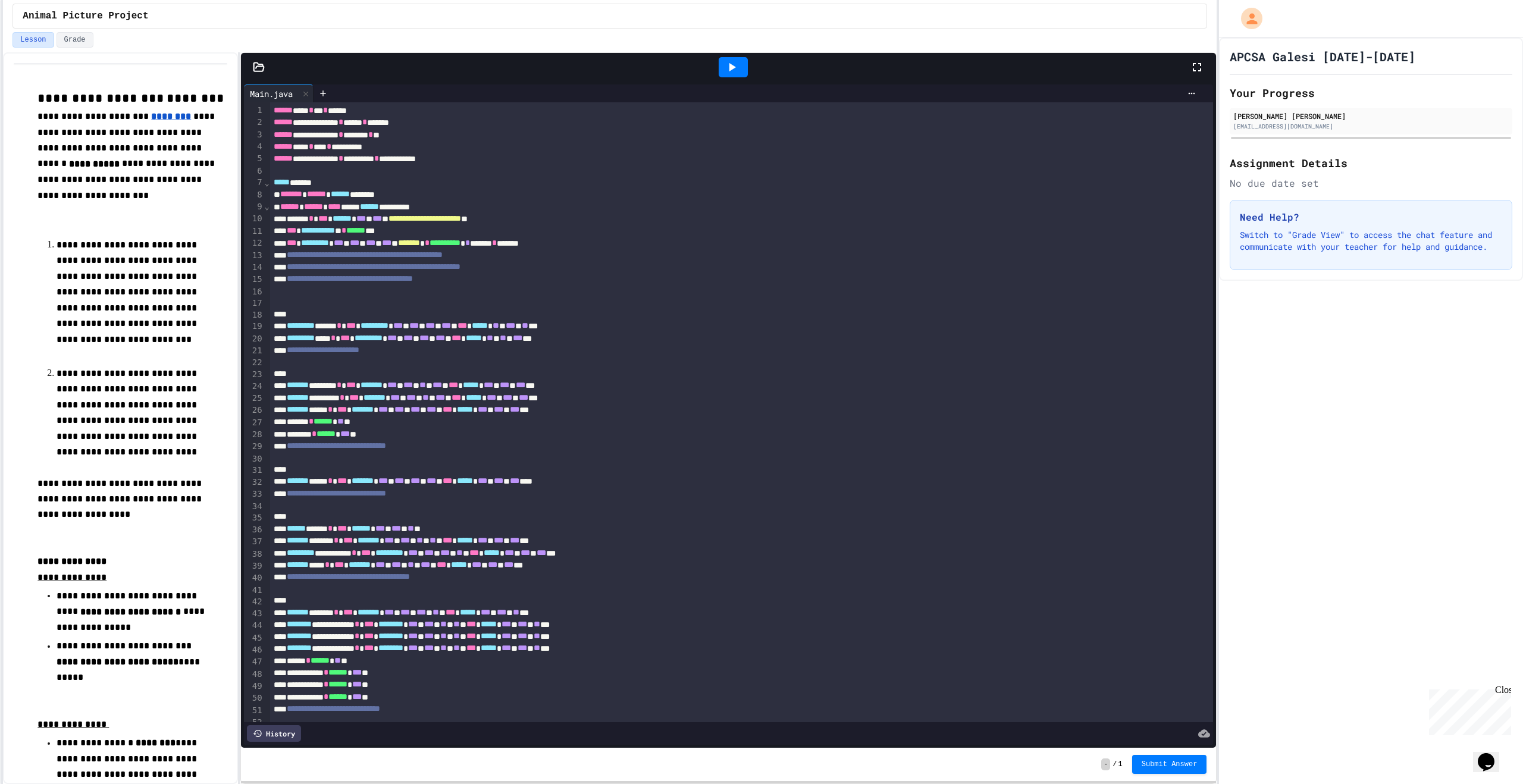
click at [309, 304] on div at bounding box center [741, 302] width 943 height 12
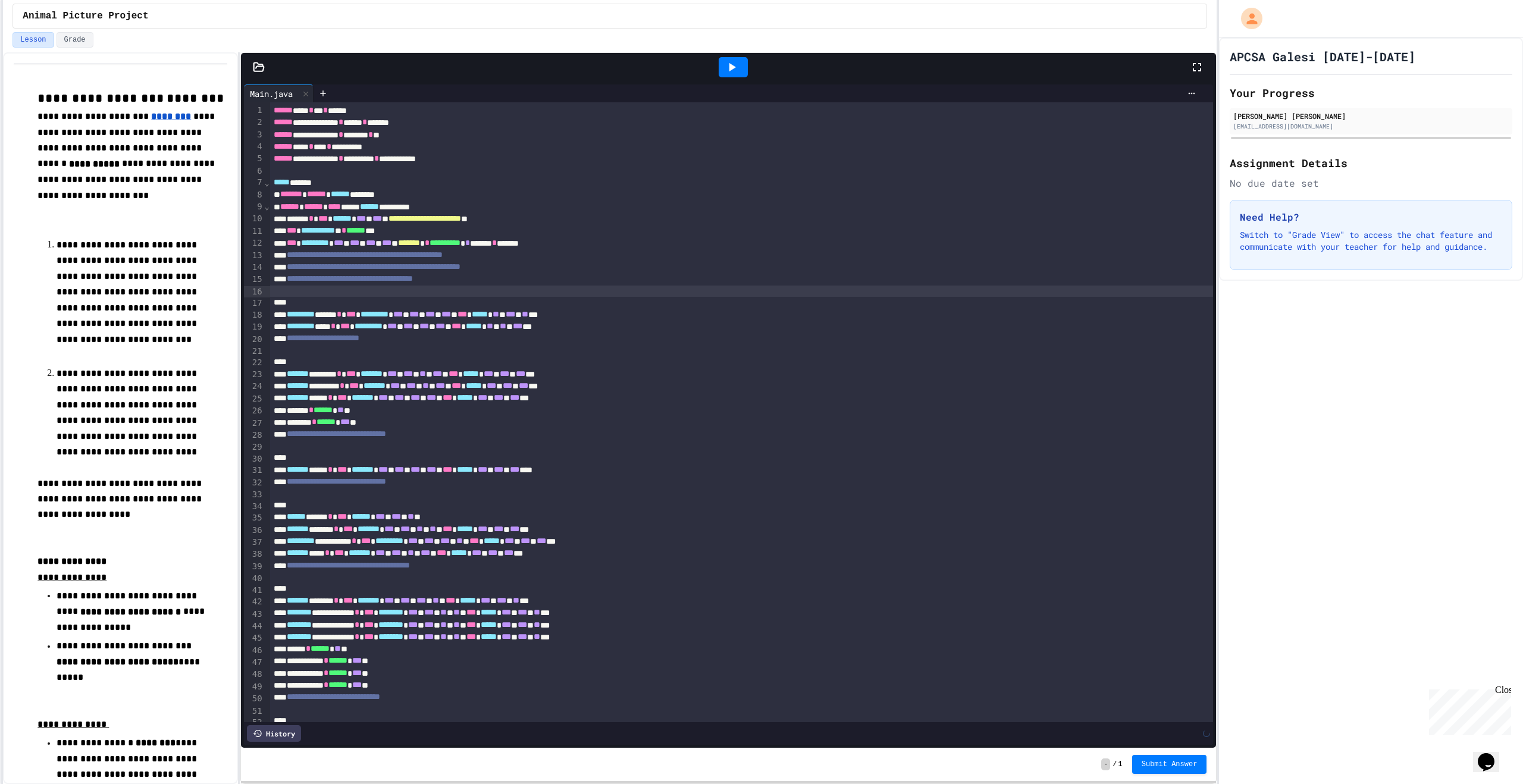
click at [307, 310] on span "*********" at bounding box center [300, 313] width 28 height 8
click at [307, 305] on div at bounding box center [729, 302] width 918 height 12
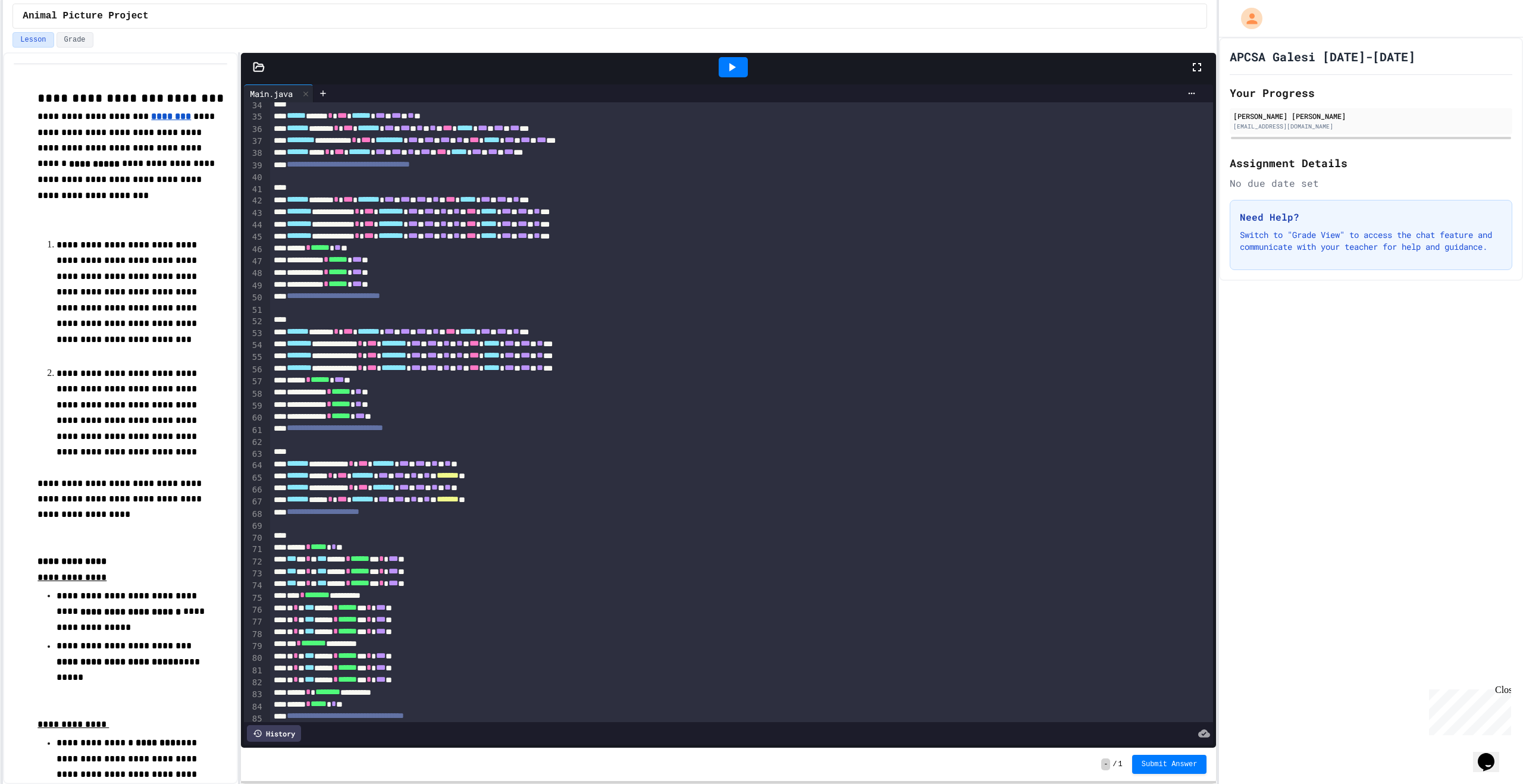
scroll to position [417, 0]
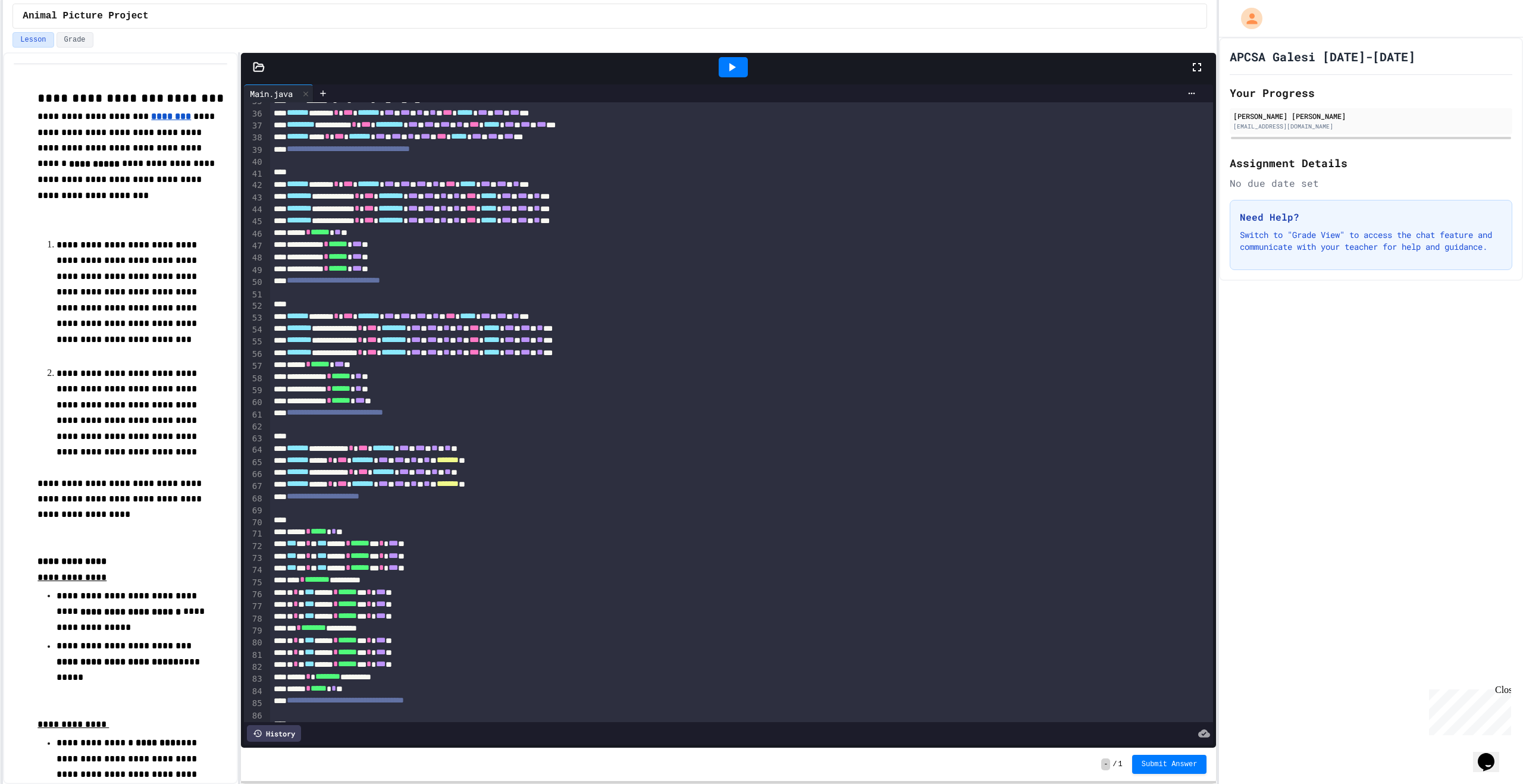
click at [738, 62] on icon at bounding box center [731, 67] width 14 height 14
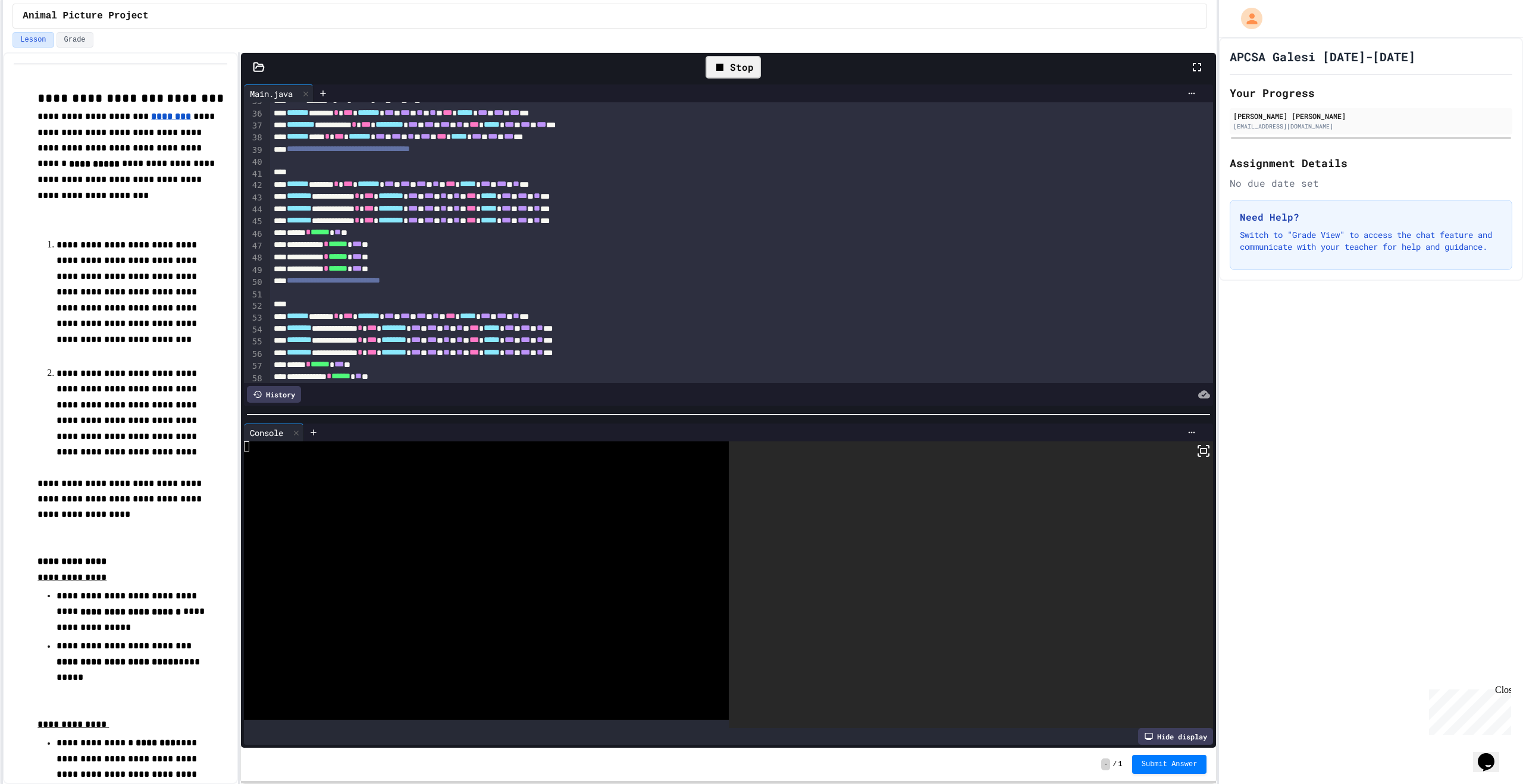
click at [1200, 450] on rect at bounding box center [1203, 451] width 6 height 5
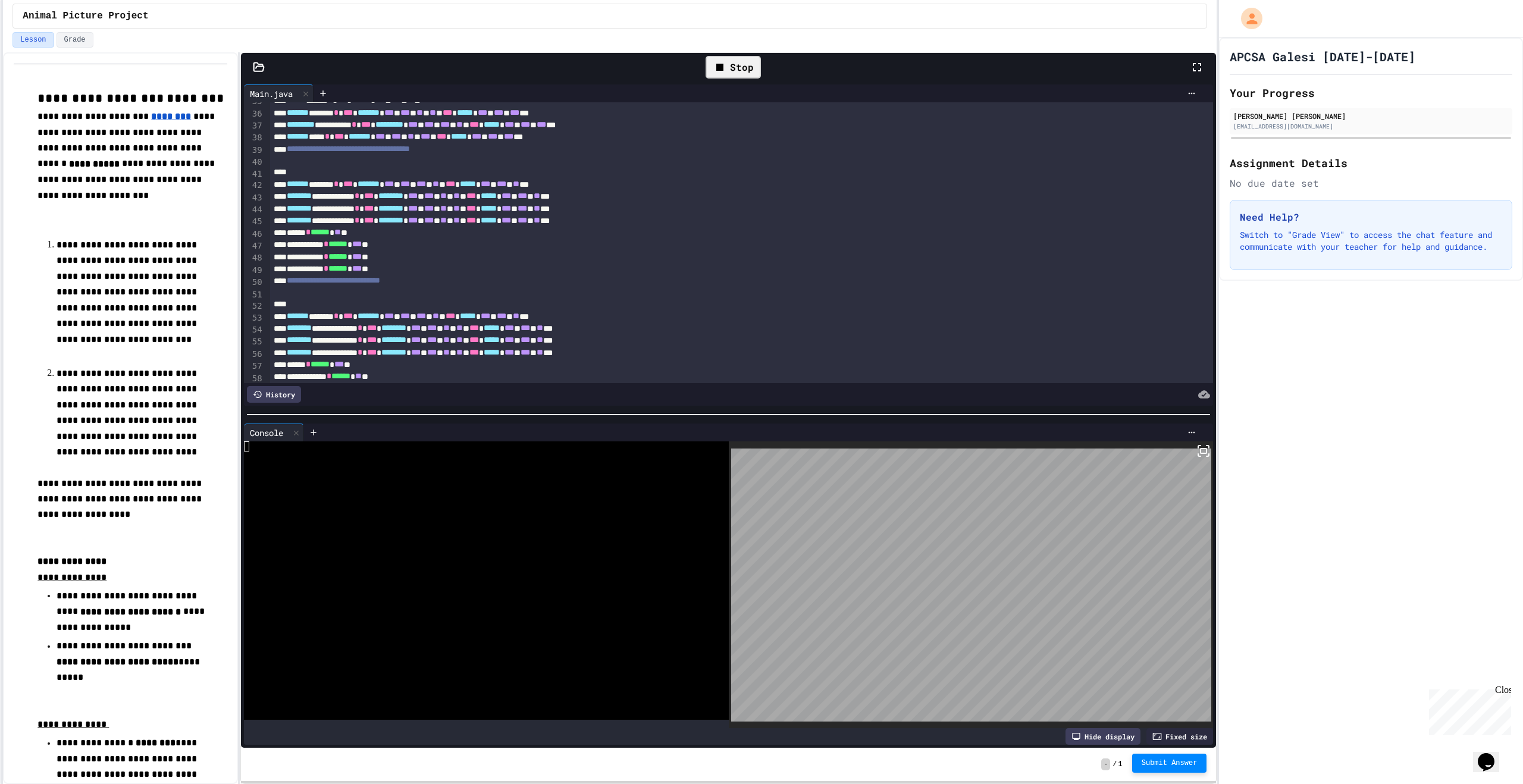
click at [1164, 763] on span "Submit Answer" at bounding box center [1170, 763] width 56 height 9
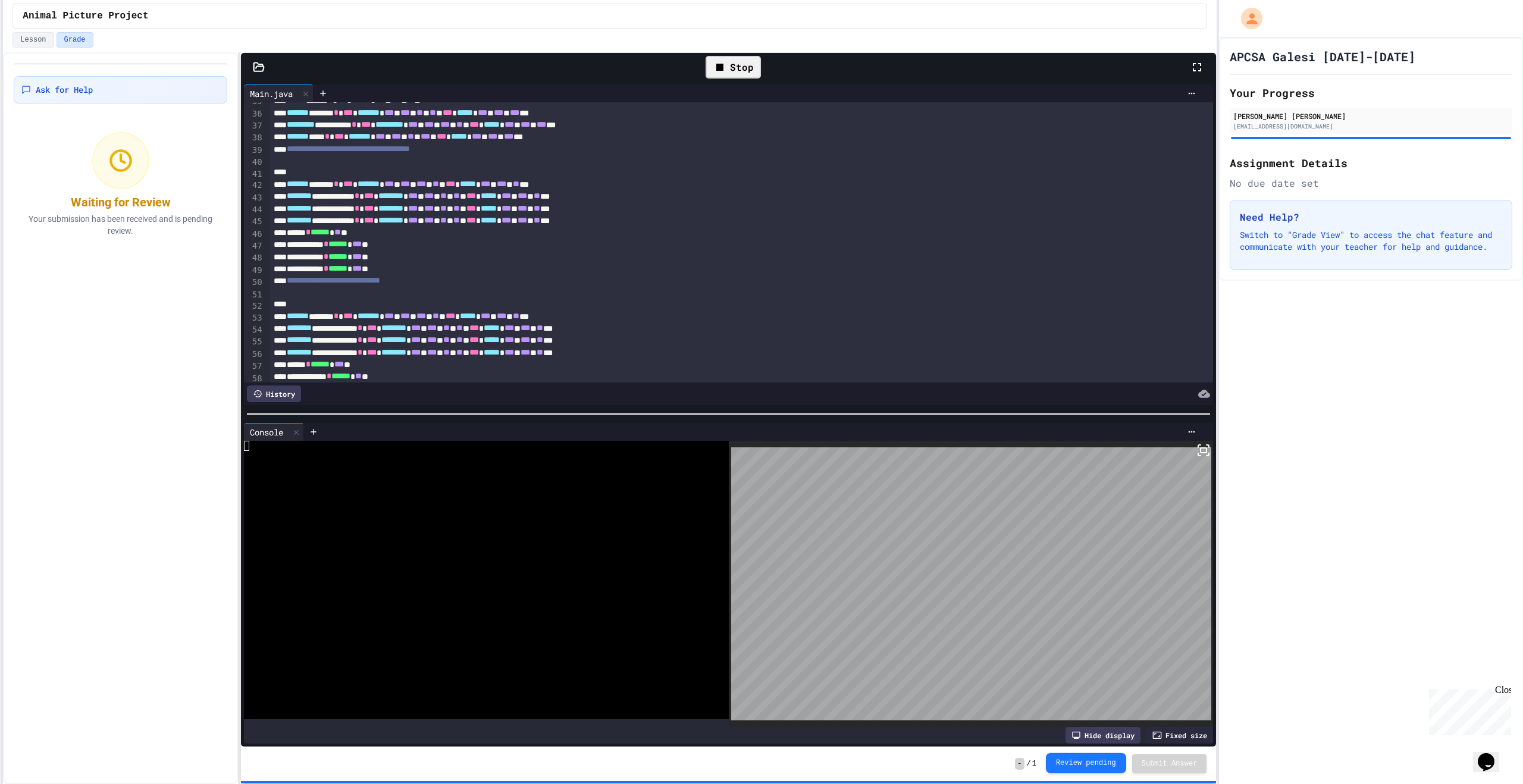
click at [1120, 765] on button "Review pending" at bounding box center [1086, 763] width 80 height 21
click at [35, 40] on button "Lesson" at bounding box center [33, 40] width 41 height 16
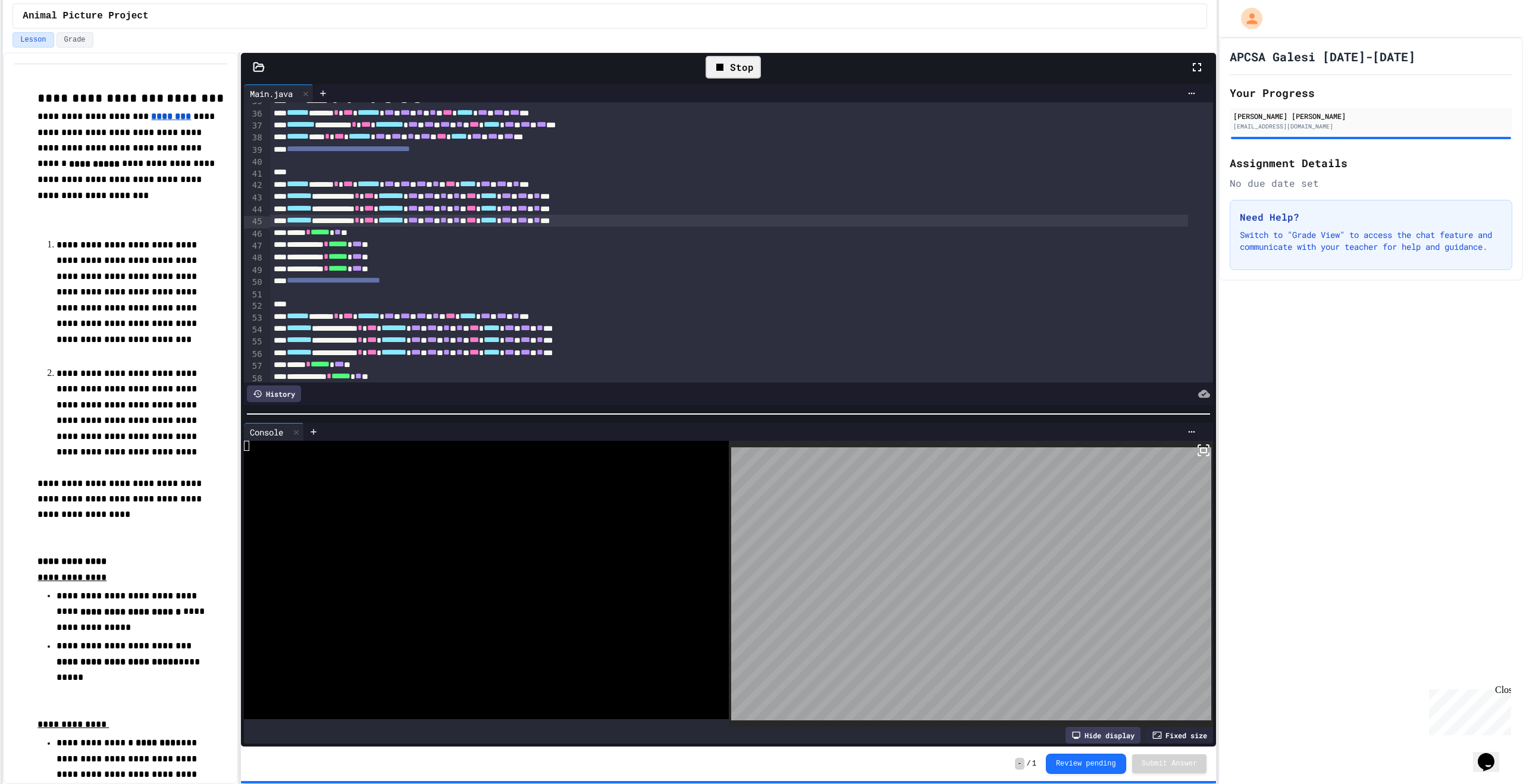
click at [377, 216] on div "**********" at bounding box center [729, 220] width 918 height 12
click at [721, 73] on div "Stop" at bounding box center [733, 67] width 55 height 22
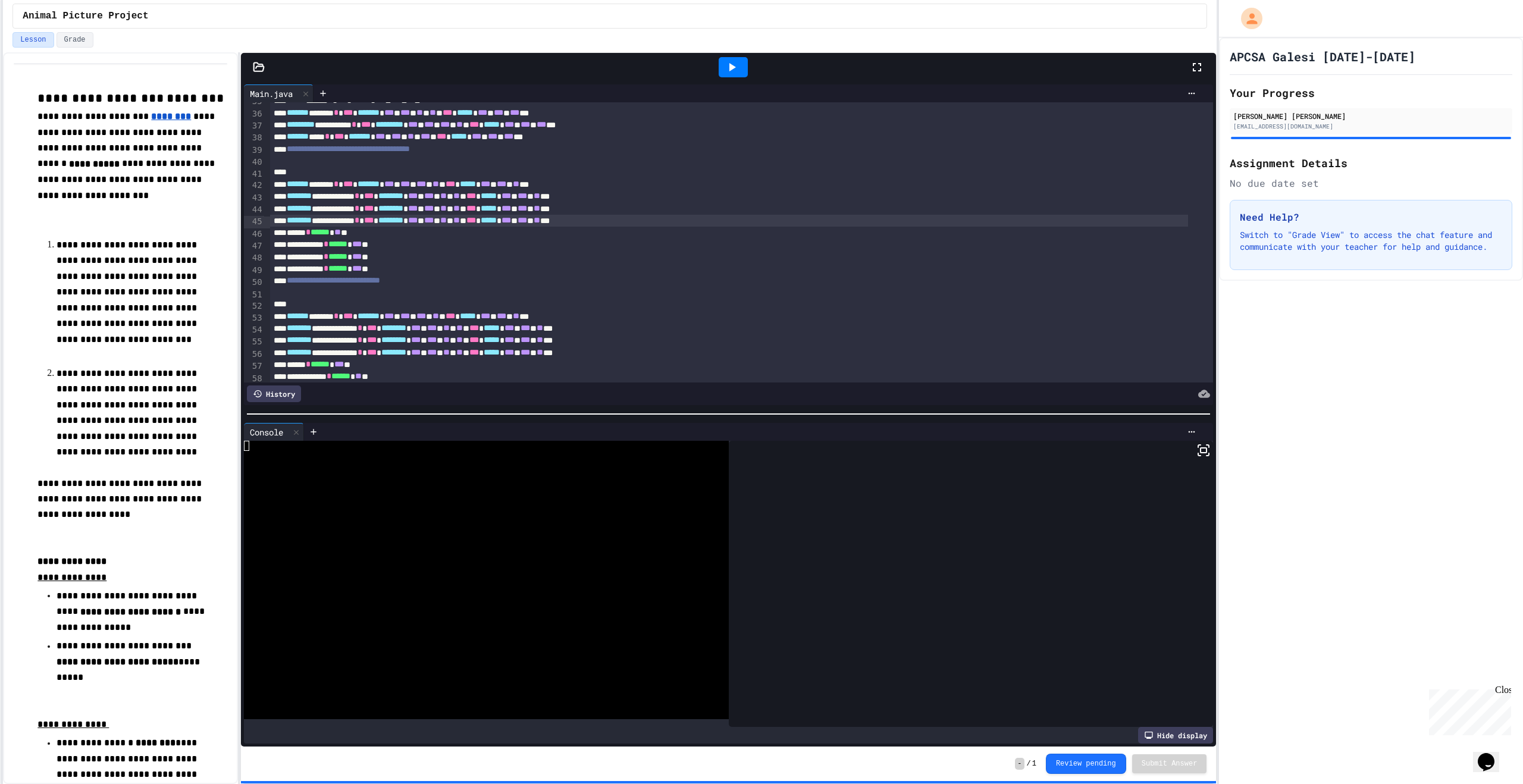
click at [267, 19] on div "Animal Picture Project" at bounding box center [609, 16] width 1174 height 14
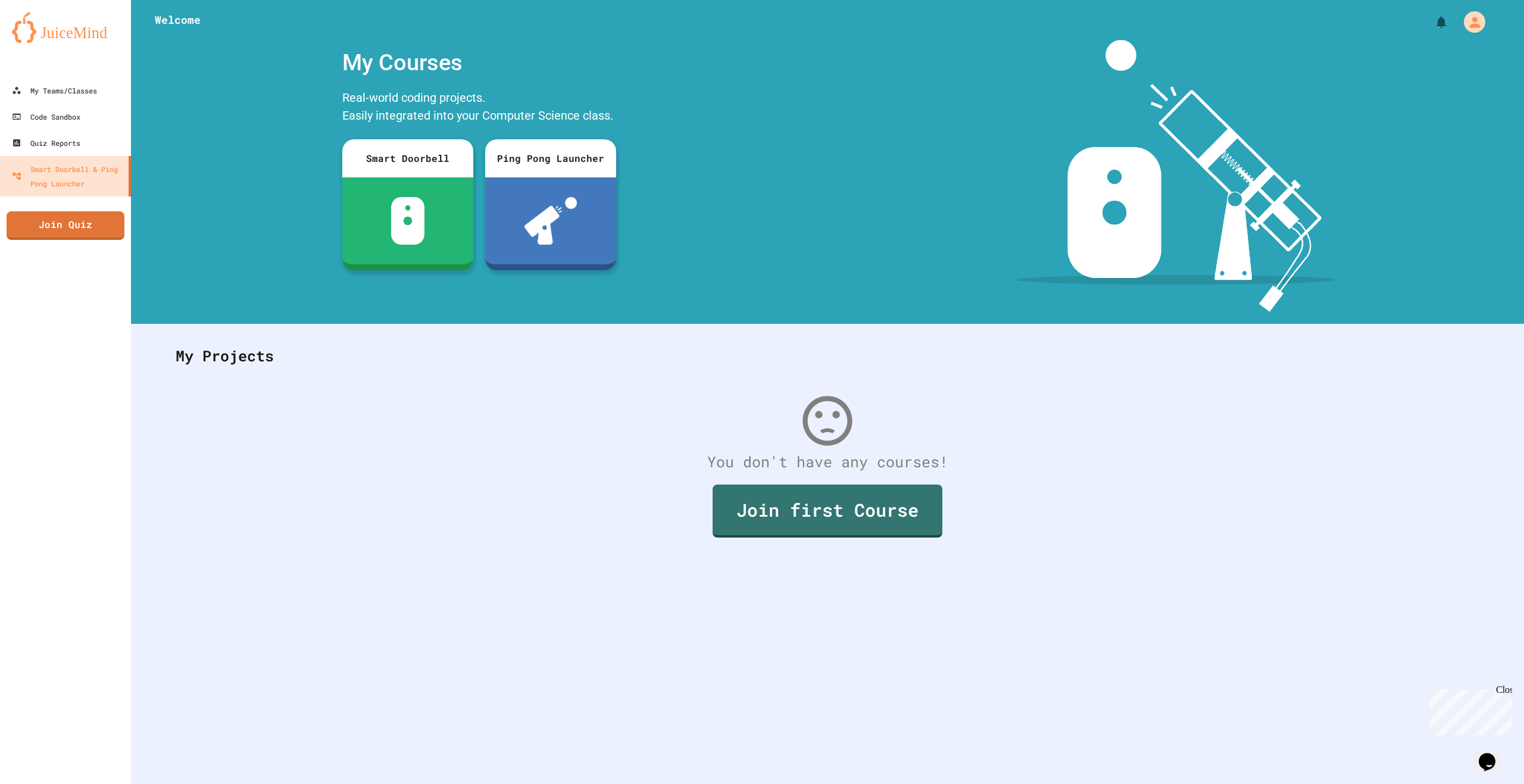
click at [82, 72] on div at bounding box center [65, 65] width 131 height 24
click at [82, 80] on link "My Teams/Classes" at bounding box center [65, 90] width 135 height 27
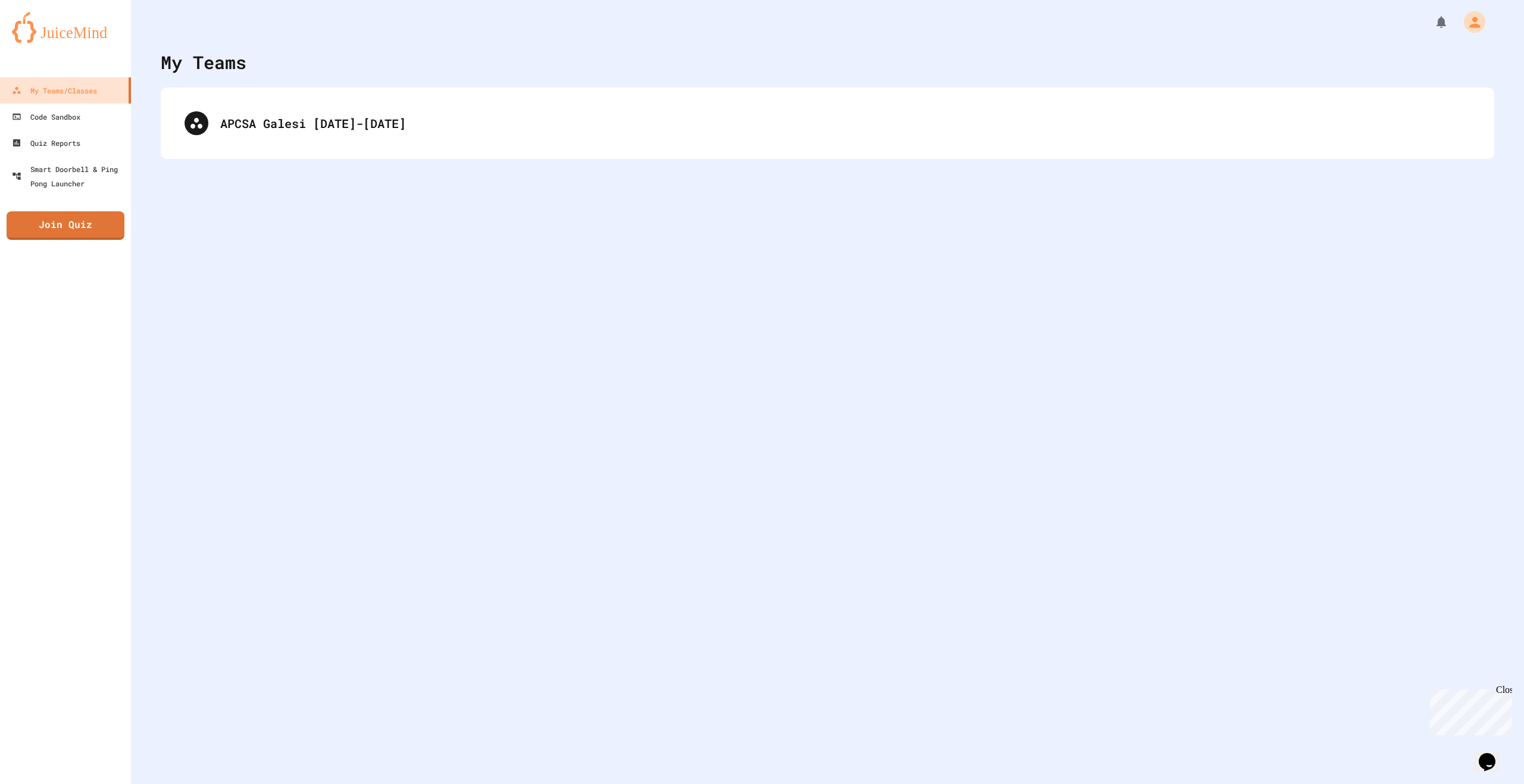
click at [408, 161] on div "My Teams APCSA Galesi 2025-2026" at bounding box center [827, 392] width 1393 height 784
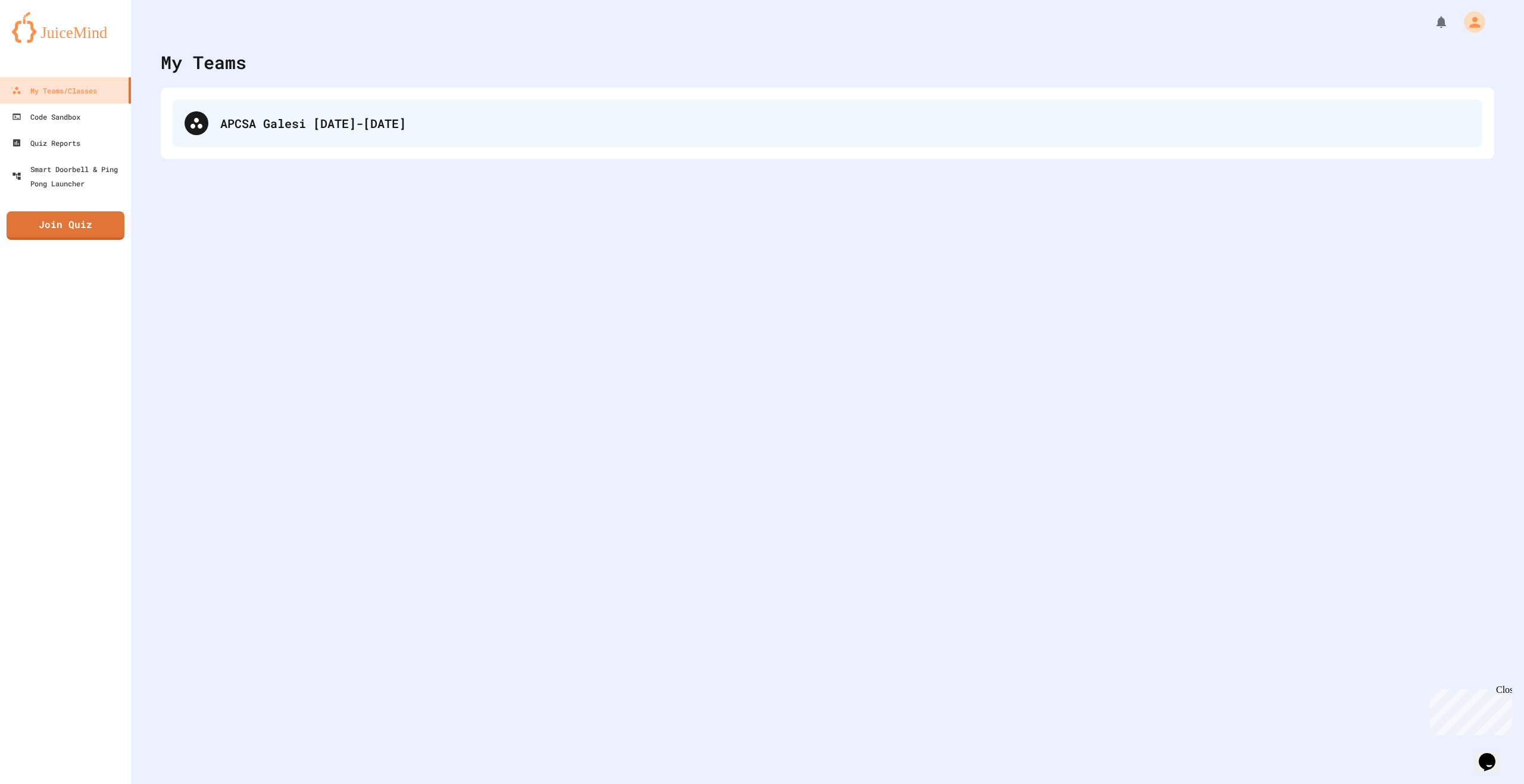
click at [396, 124] on div "APCSA Galesi [DATE]-[DATE]" at bounding box center [845, 123] width 1250 height 18
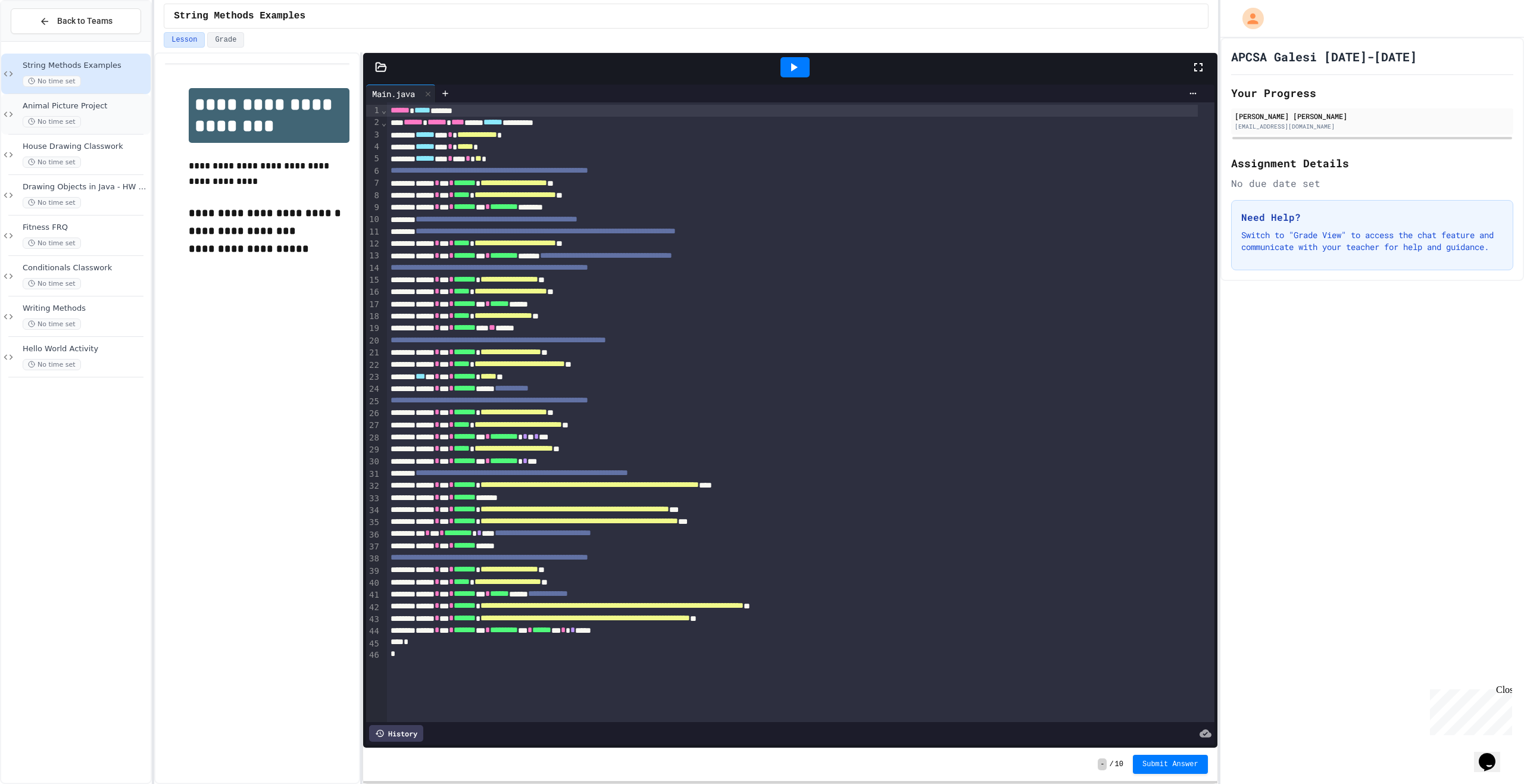
click at [88, 113] on div "Animal Picture Project No time set" at bounding box center [85, 114] width 126 height 26
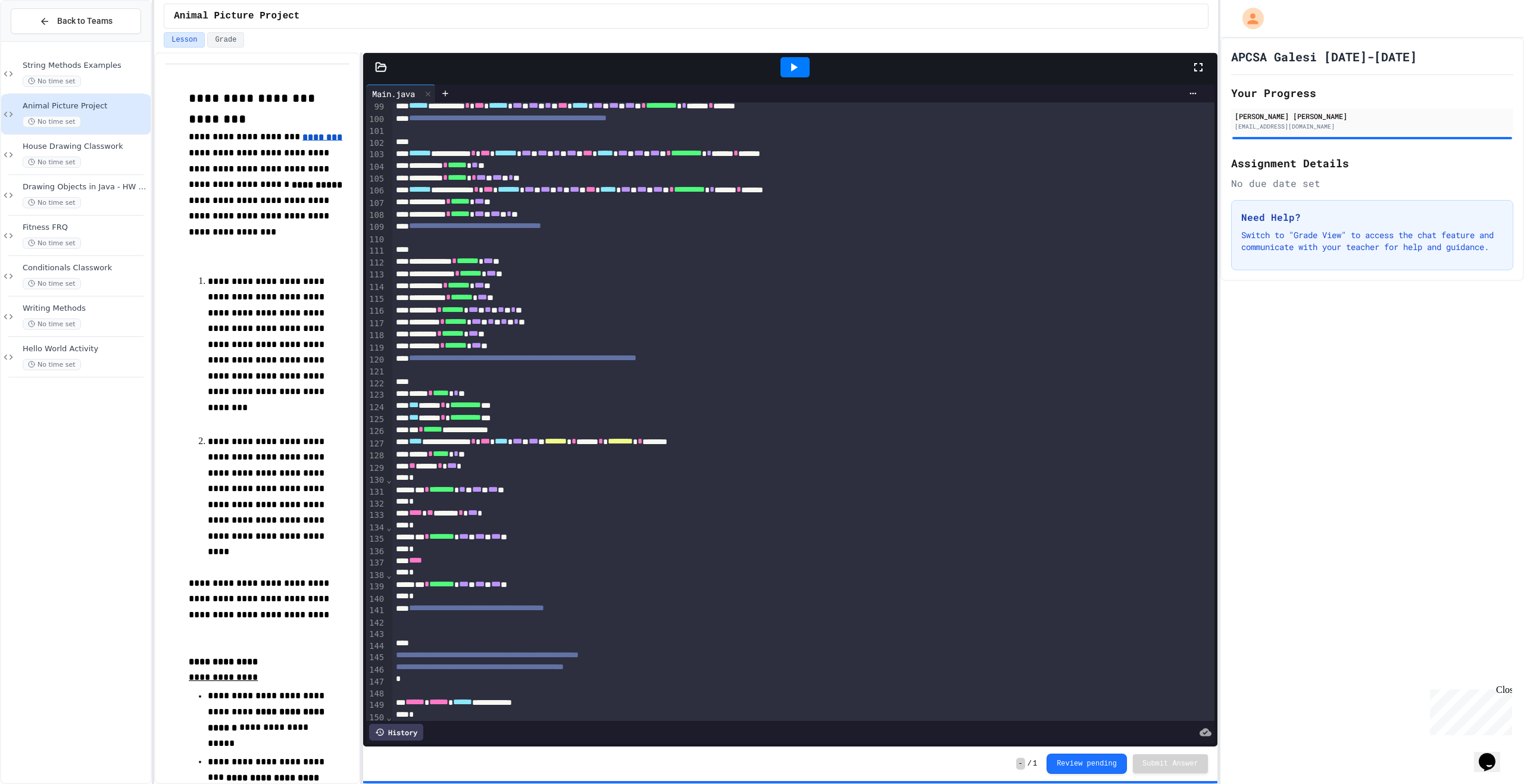
scroll to position [1190, 0]
